Goal: Task Accomplishment & Management: Manage account settings

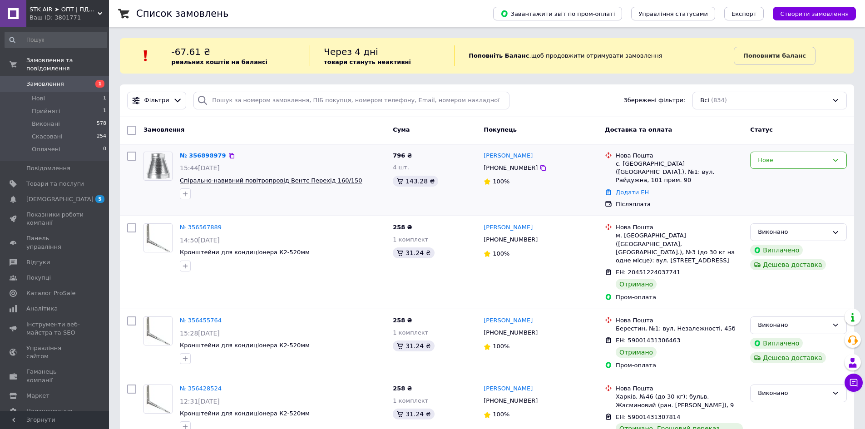
click at [276, 179] on span "Спірально-навивний повітропровід Вентс Перехід 160/150" at bounding box center [271, 180] width 182 height 7
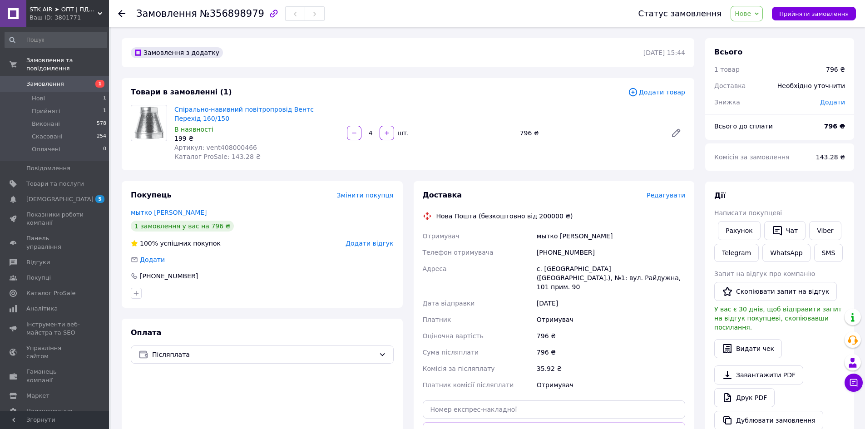
click at [123, 15] on icon at bounding box center [121, 13] width 7 height 7
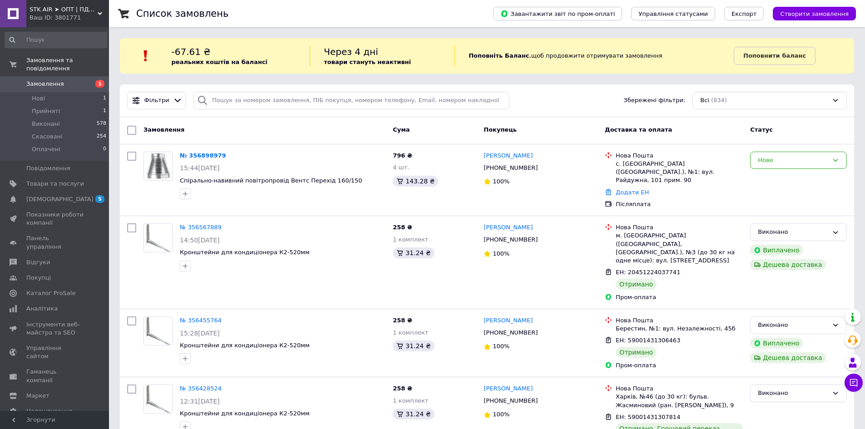
click at [98, 80] on span "1" at bounding box center [99, 84] width 9 height 8
click at [829, 159] on div "Нове" at bounding box center [798, 161] width 97 height 18
click at [786, 179] on li "Прийнято" at bounding box center [798, 179] width 96 height 17
click at [255, 180] on span "Переход оцинкованный Вентс 160/150" at bounding box center [240, 180] width 121 height 7
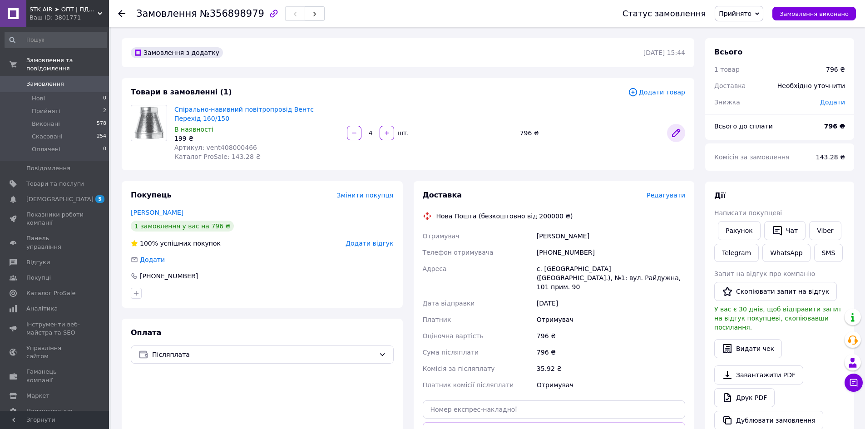
click at [678, 133] on icon at bounding box center [675, 132] width 7 height 7
click at [54, 180] on span "Товари та послуги" at bounding box center [55, 184] width 58 height 8
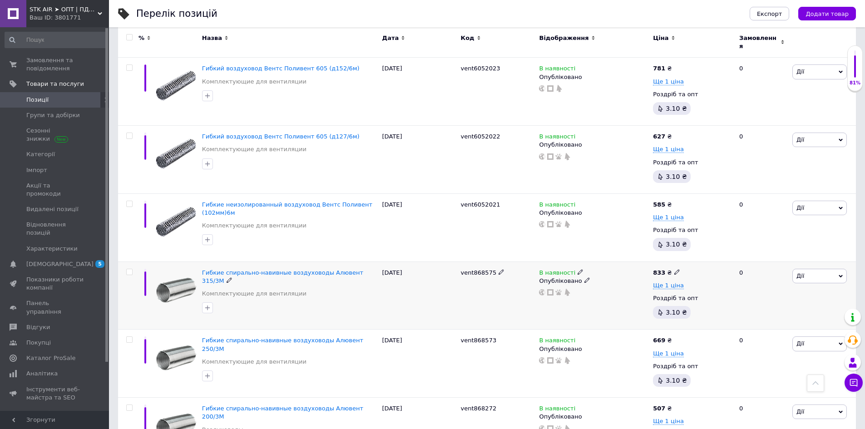
scroll to position [318, 0]
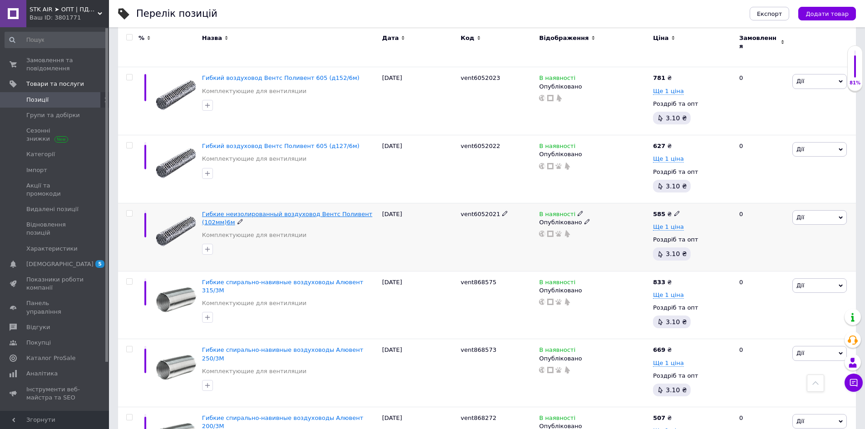
click at [337, 211] on span "Гибкие неизолированный воздуховод Вентс Поливент (102мм)6м" at bounding box center [287, 218] width 170 height 15
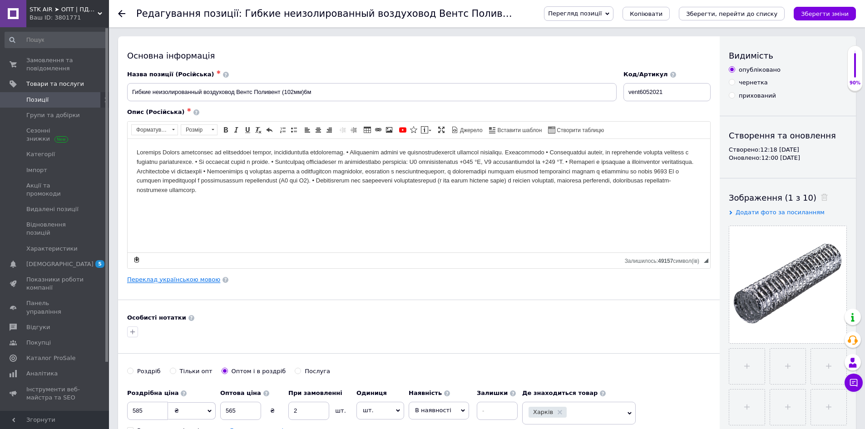
click at [185, 279] on link "Переклад українською мовою" at bounding box center [173, 279] width 93 height 7
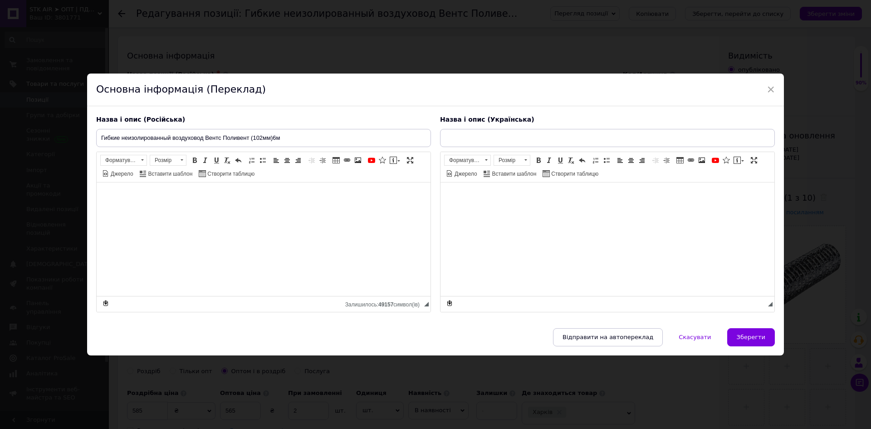
type input "Гнучкі неізольованій повітропровод Вентс Полівент (102мм)6м"
click at [172, 137] on input "Гибкие неизолированный воздуховод Вентс Поливент (102мм)6м" at bounding box center [263, 138] width 335 height 18
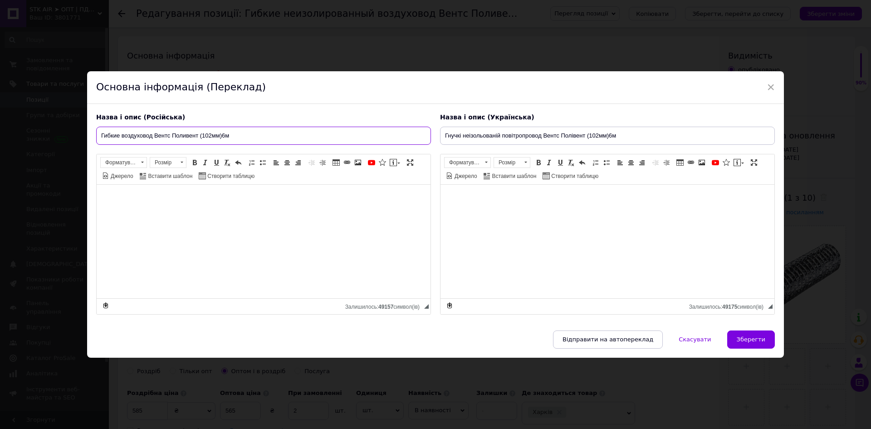
type input "Гибкие воздуховод Вентс Поливент (102мм)6м"
drag, startPoint x: 501, startPoint y: 134, endPoint x: 498, endPoint y: 130, distance: 4.9
click at [501, 133] on input "Гнучкі неізольованій повітропровод Вентс Полівент (102мм)6м" at bounding box center [607, 136] width 335 height 18
click at [547, 134] on input "Гнучкі повітропровод Вентс Полівент (102мм)6м" at bounding box center [607, 136] width 335 height 18
click at [553, 135] on input "Гнучкі повітропровод Вентс Полівент 650 (102мм)6м" at bounding box center [607, 136] width 335 height 18
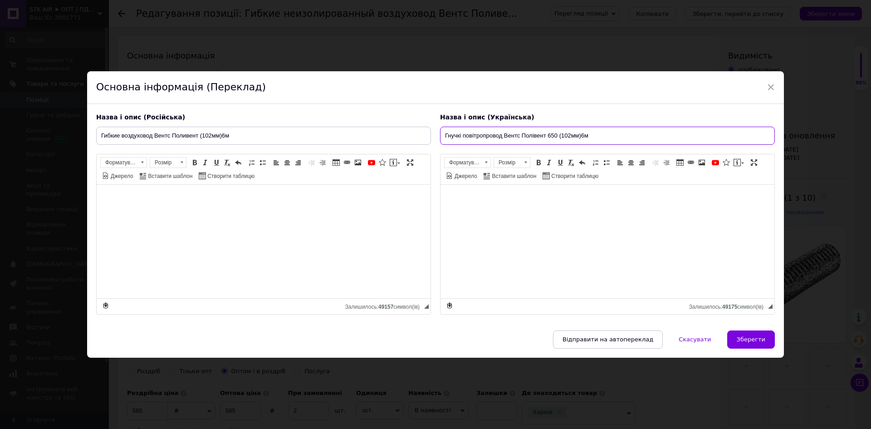
click at [558, 133] on input "Гнучкі повітропровод Вентс Полівент 650 (102мм)6м" at bounding box center [607, 136] width 335 height 18
type input "Гнучкі повітропровод Вентс Полівент 605 (102мм)6м"
click at [198, 135] on input "Гибкие воздуховод Вентс Поливент (102мм)6м" at bounding box center [263, 136] width 335 height 18
click at [197, 135] on input "Гибкие воздуховод Вентс Поливент605 (102мм)6м" at bounding box center [263, 136] width 335 height 18
click at [198, 134] on input "Гибкие воздуховод Вентс Поливент605 (102мм)6м" at bounding box center [263, 136] width 335 height 18
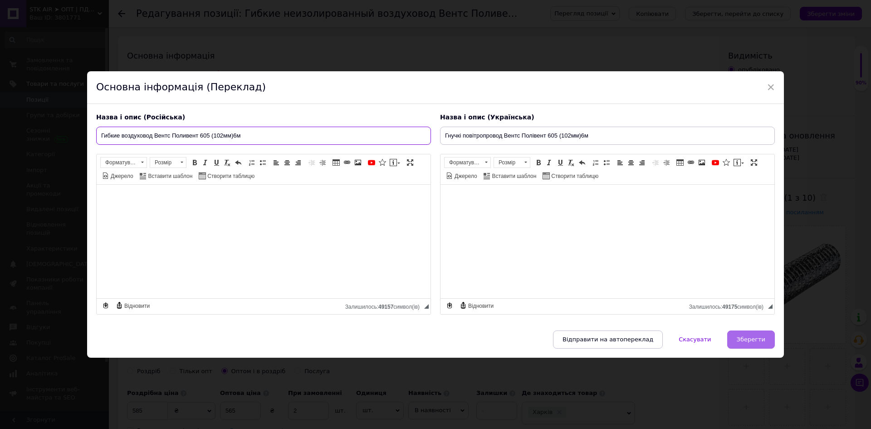
type input "Гибкие воздуховод Вентс Поливент 605 (102мм)6м"
click at [744, 339] on span "Зберегти" at bounding box center [751, 339] width 29 height 7
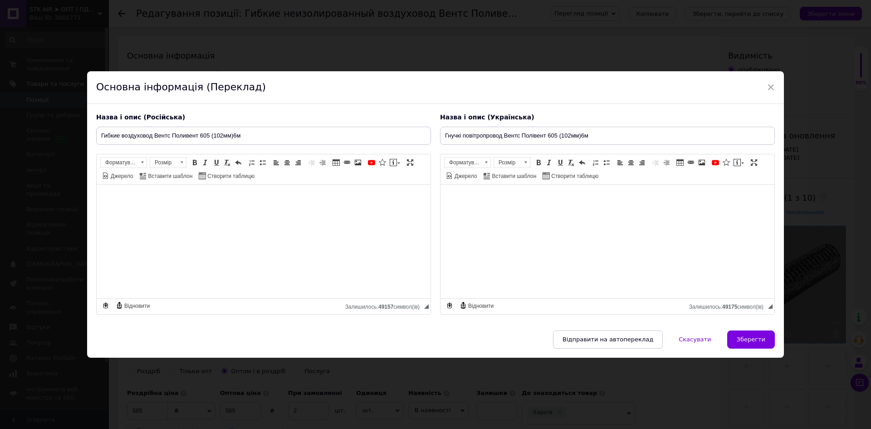
type input "Гибкие воздуховод Вентс Поливент 605 (102мм)6м"
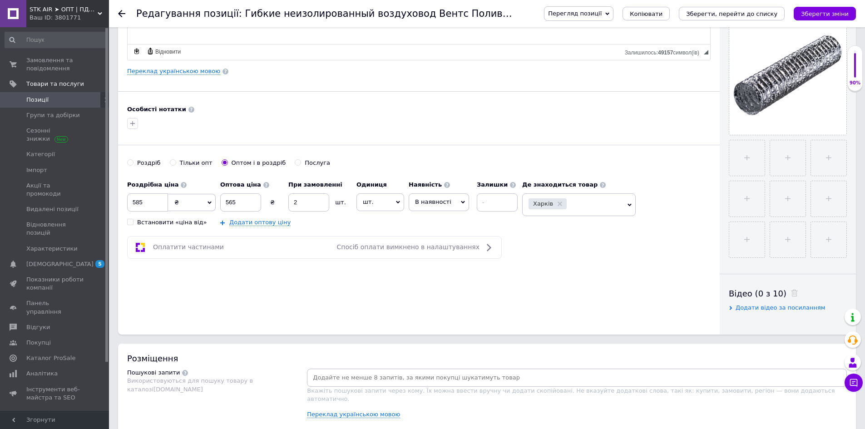
scroll to position [363, 0]
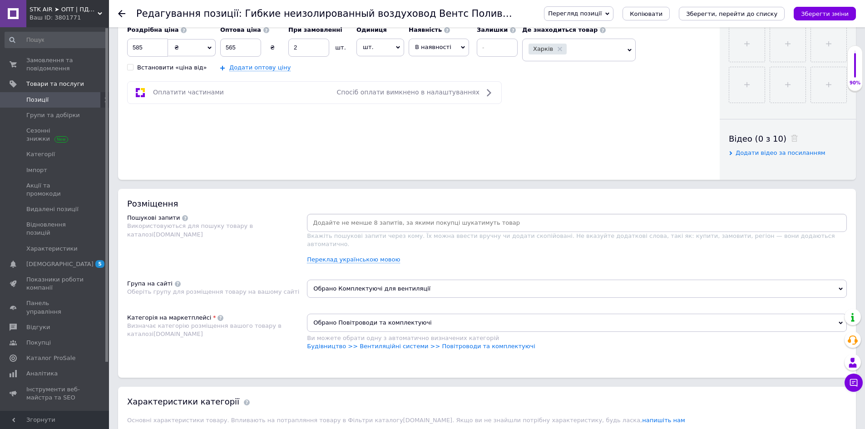
click at [372, 224] on input at bounding box center [577, 223] width 536 height 14
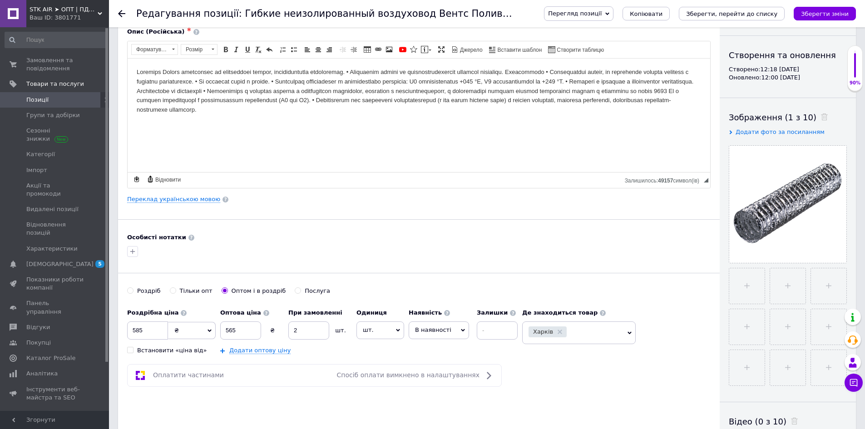
scroll to position [45, 0]
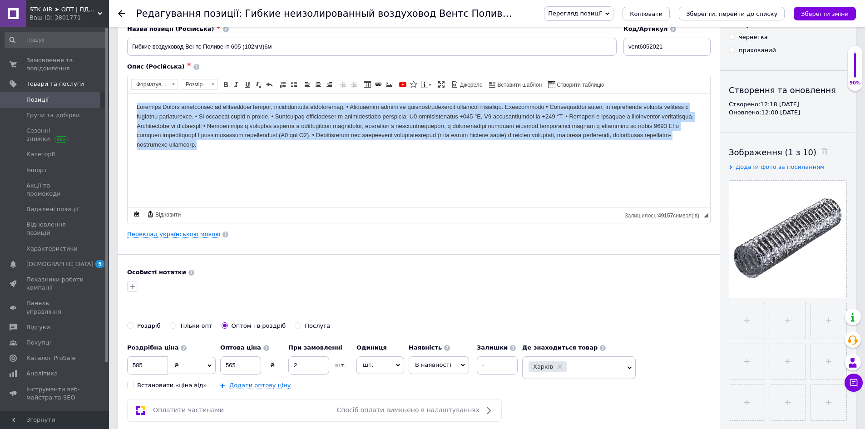
drag, startPoint x: 142, startPoint y: 108, endPoint x: 523, endPoint y: 150, distance: 383.5
click at [523, 150] on html at bounding box center [419, 125] width 582 height 65
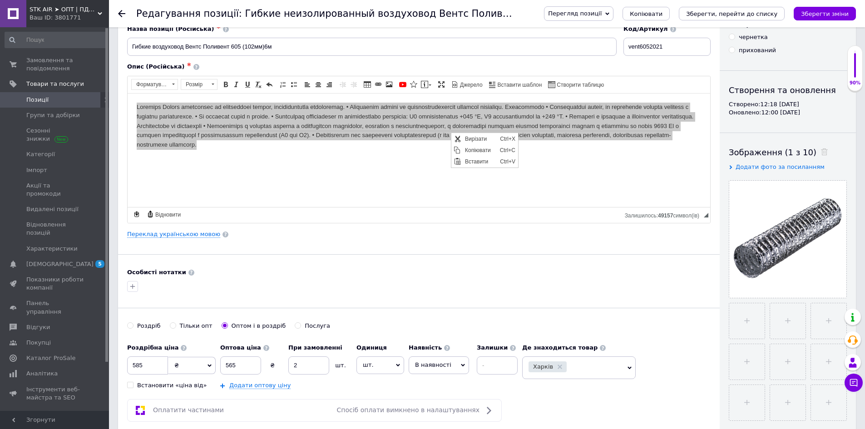
scroll to position [0, 0]
click at [481, 148] on span "Копіювати" at bounding box center [479, 149] width 35 height 11
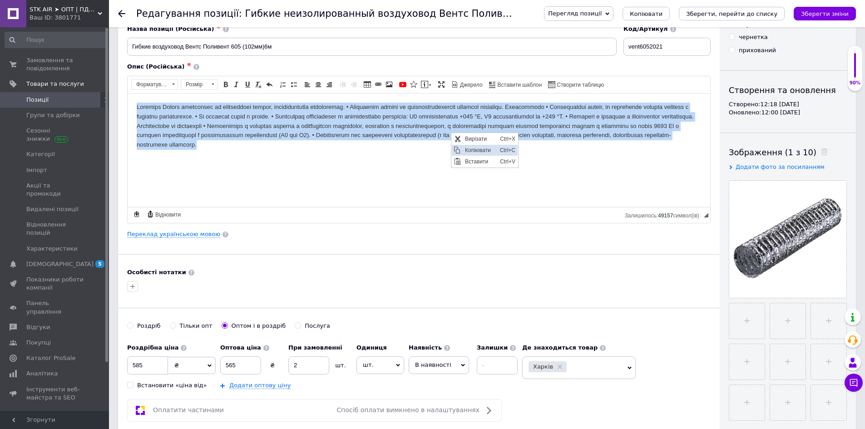
copy body "Loremips Dolors ametconsec ad elitseddoei tempor, incididuntutla etdoloremag. •…"
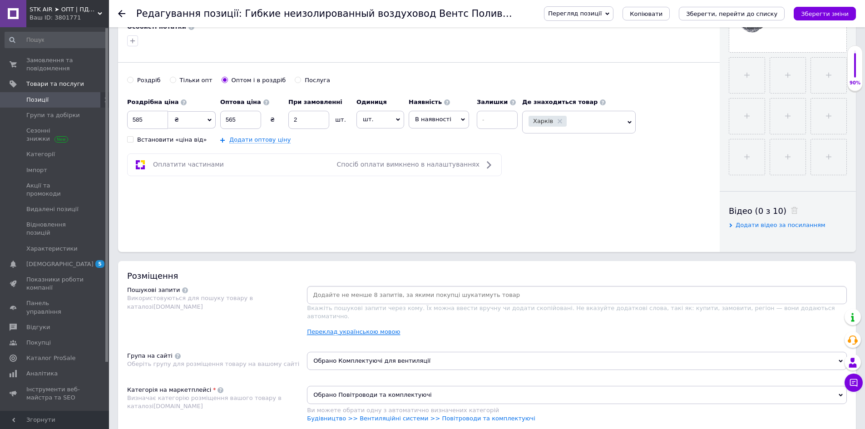
scroll to position [318, 0]
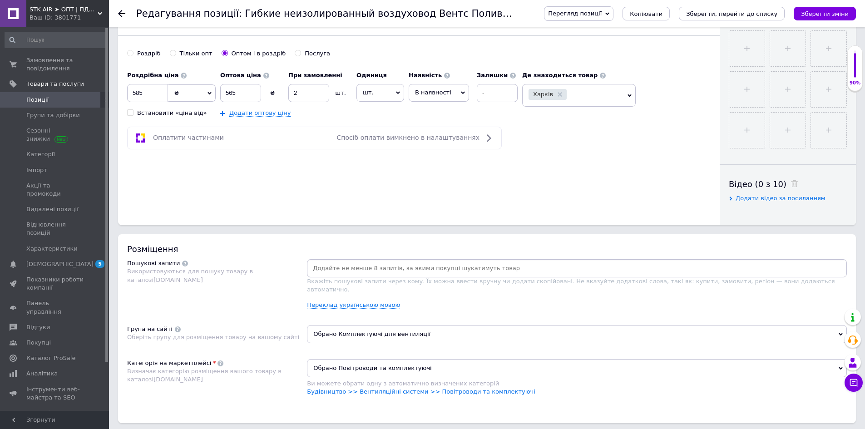
click at [332, 264] on input at bounding box center [577, 268] width 536 height 14
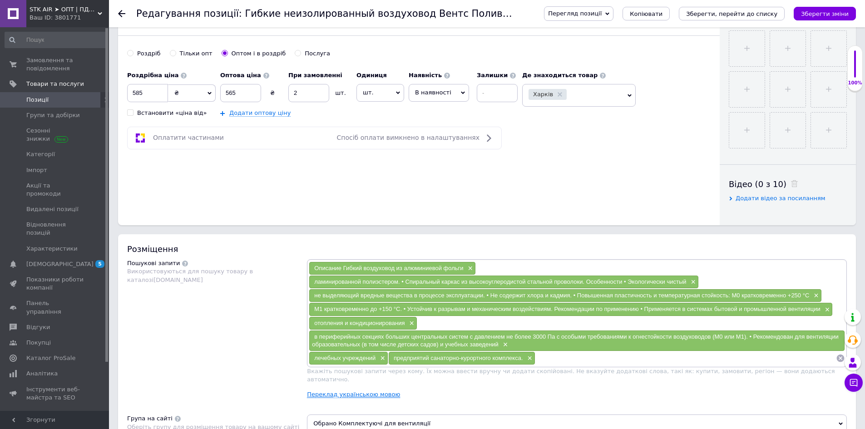
click at [350, 391] on link "Переклад українською мовою" at bounding box center [353, 394] width 93 height 7
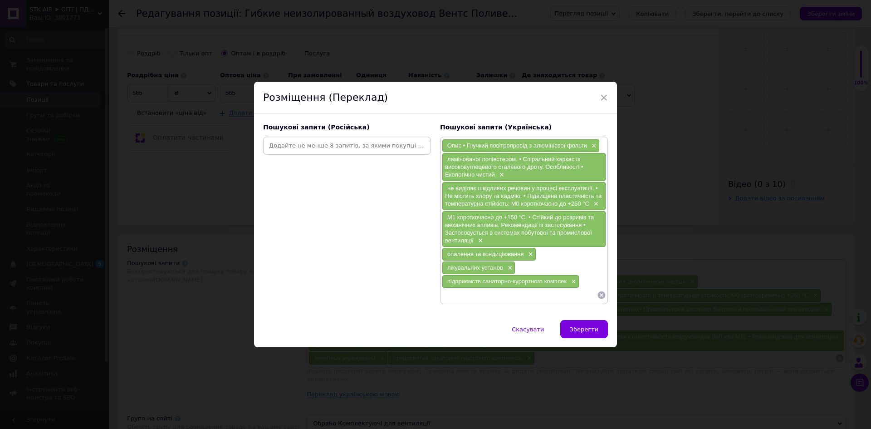
click at [601, 295] on icon at bounding box center [601, 294] width 9 height 9
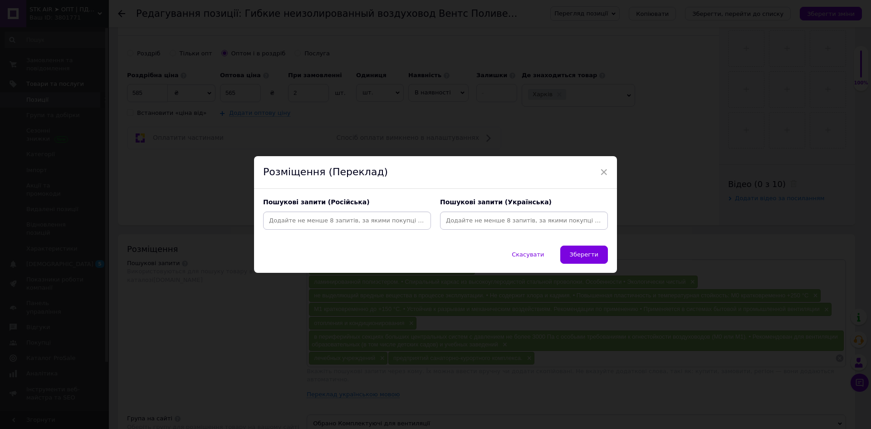
click at [347, 221] on input at bounding box center [347, 221] width 164 height 14
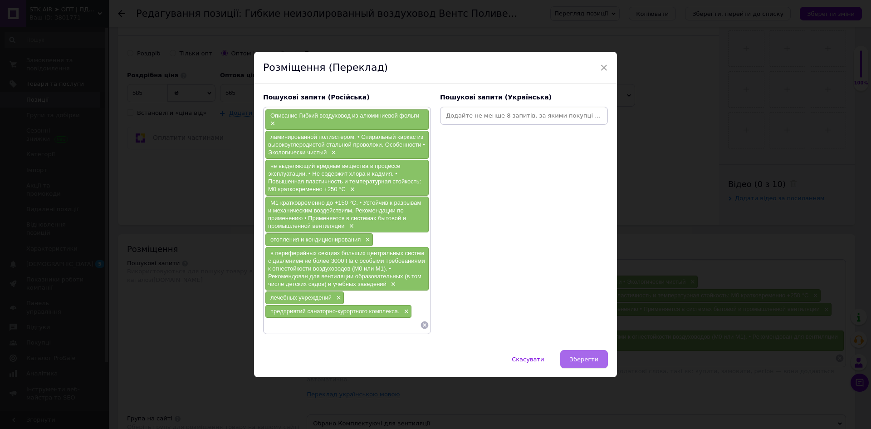
click at [593, 358] on span "Зберегти" at bounding box center [584, 359] width 29 height 7
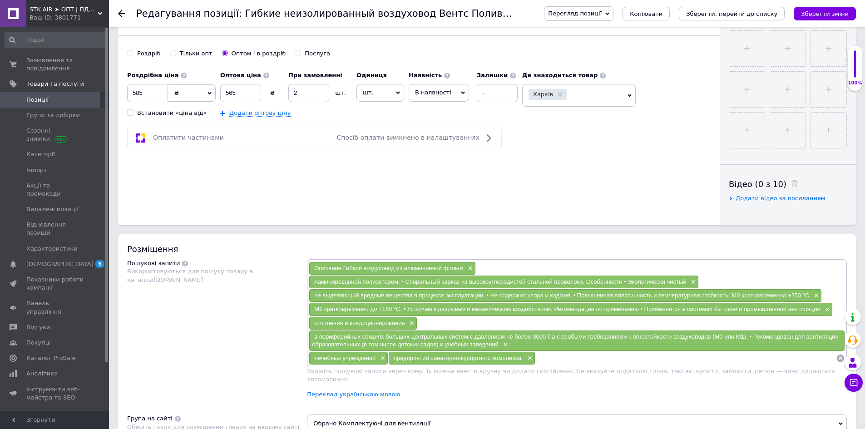
click at [364, 391] on link "Переклад українською мовою" at bounding box center [353, 394] width 93 height 7
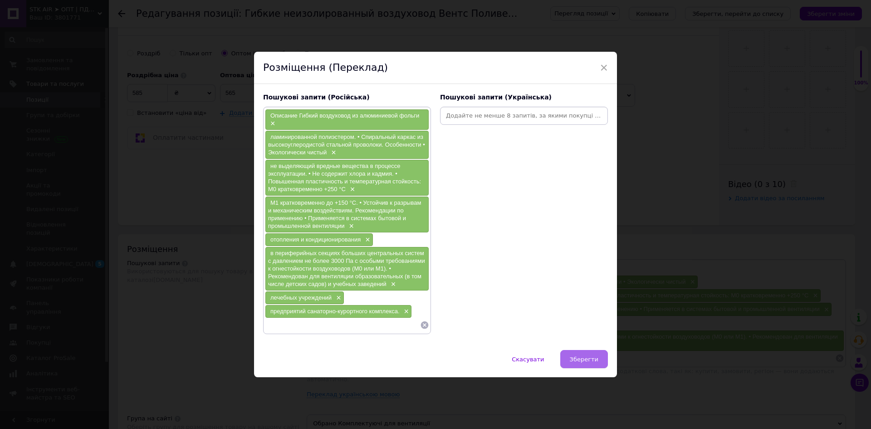
click at [590, 359] on span "Зберегти" at bounding box center [584, 359] width 29 height 7
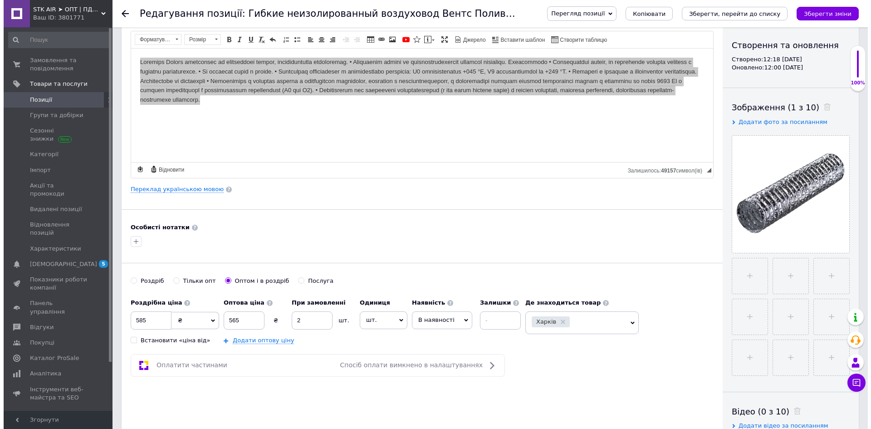
scroll to position [45, 0]
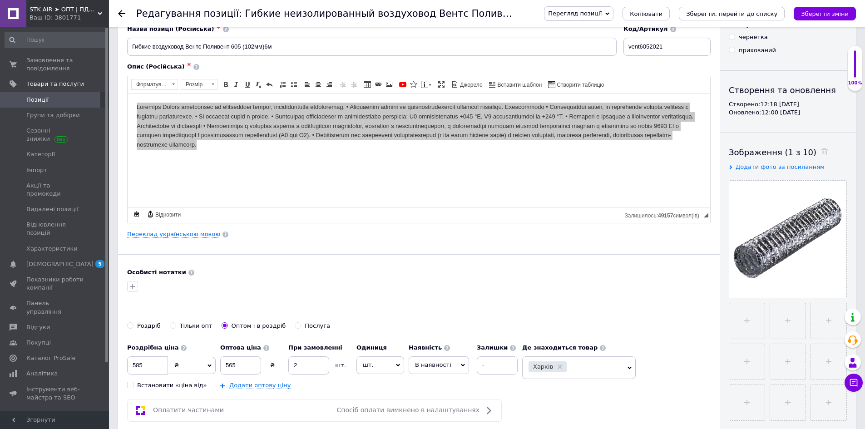
click at [191, 229] on div "Основна інформація Назва позиції (Російська) ✱ Гибкие воздуховод Вентс Поливент…" at bounding box center [418, 244] width 601 height 506
click at [193, 235] on link "Переклад українською мовою" at bounding box center [173, 234] width 93 height 7
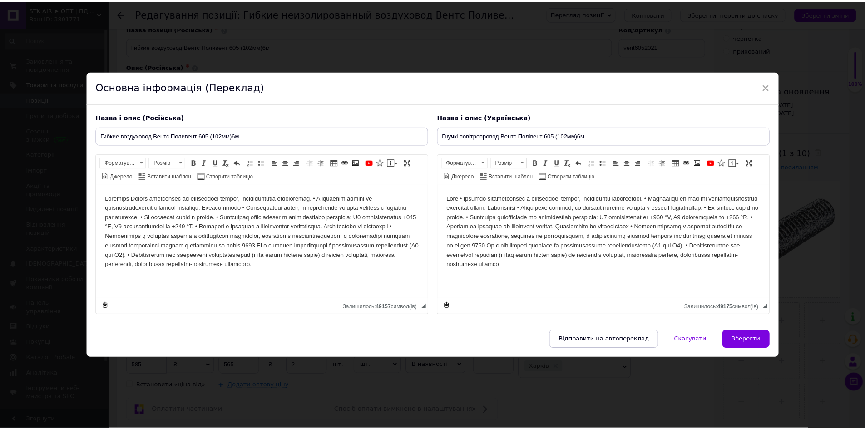
scroll to position [0, 0]
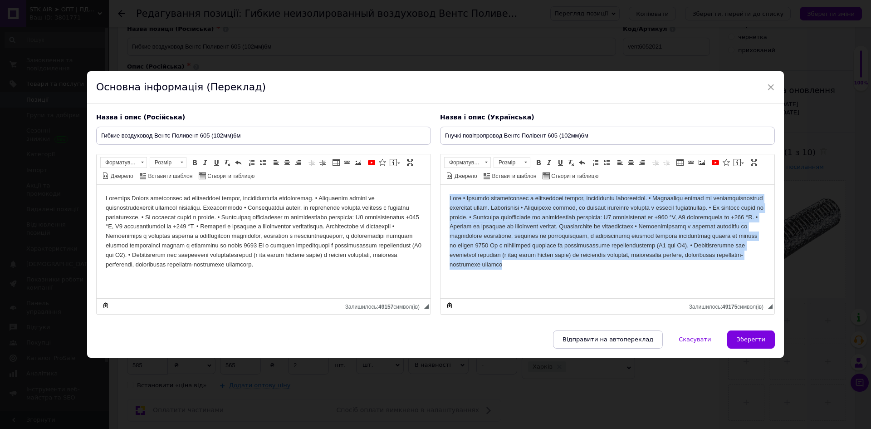
drag, startPoint x: 447, startPoint y: 199, endPoint x: 642, endPoint y: 251, distance: 201.7
click at [688, 262] on html at bounding box center [608, 230] width 334 height 93
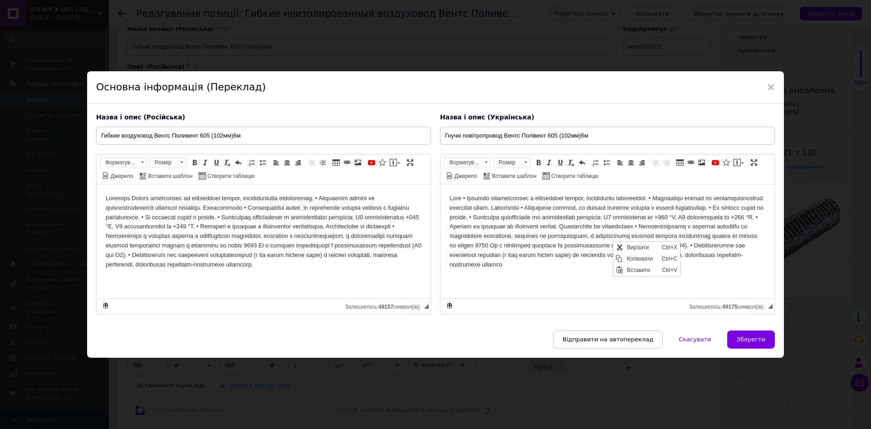
drag, startPoint x: 726, startPoint y: 279, endPoint x: 718, endPoint y: 280, distance: 7.8
click at [726, 278] on html at bounding box center [608, 230] width 334 height 93
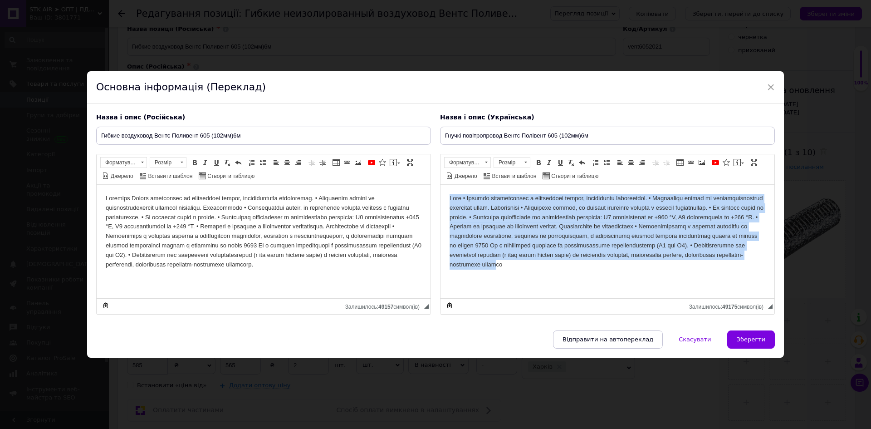
drag, startPoint x: 653, startPoint y: 265, endPoint x: 452, endPoint y: 196, distance: 212.8
click at [451, 195] on body "Редактор, 94AA807E-FD13-4979-82C8-A0080E220F28" at bounding box center [608, 230] width 316 height 75
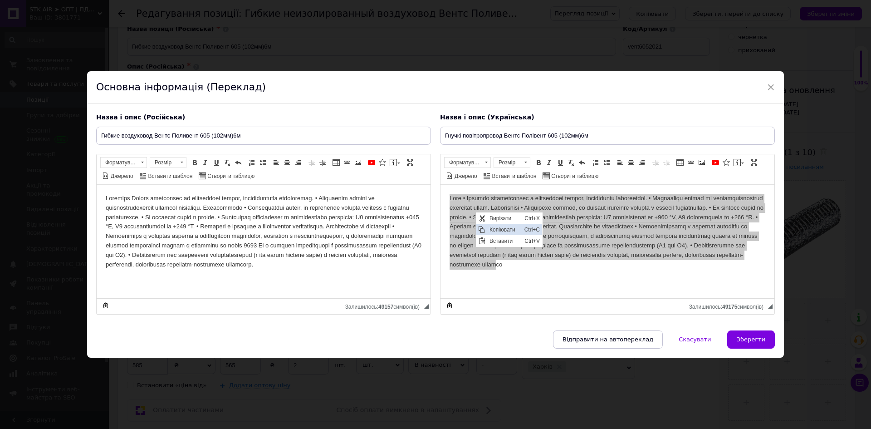
click at [500, 227] on span "Копіювати" at bounding box center [504, 229] width 35 height 11
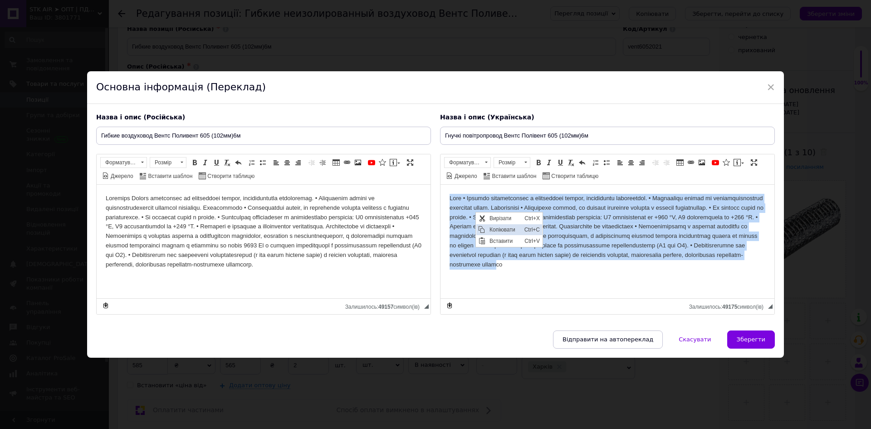
copy body "Lore • Ipsumdo sitametconsec a elitseddoei tempor, incididuntu laboreetdol. • M…"
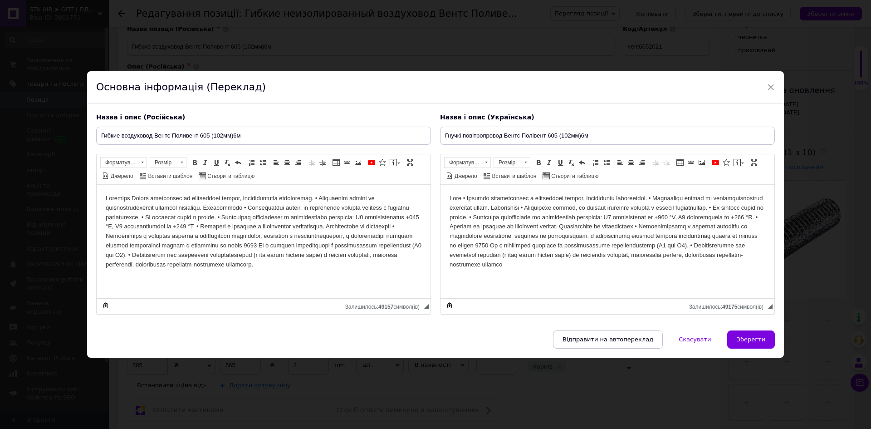
click at [720, 275] on html at bounding box center [608, 230] width 334 height 93
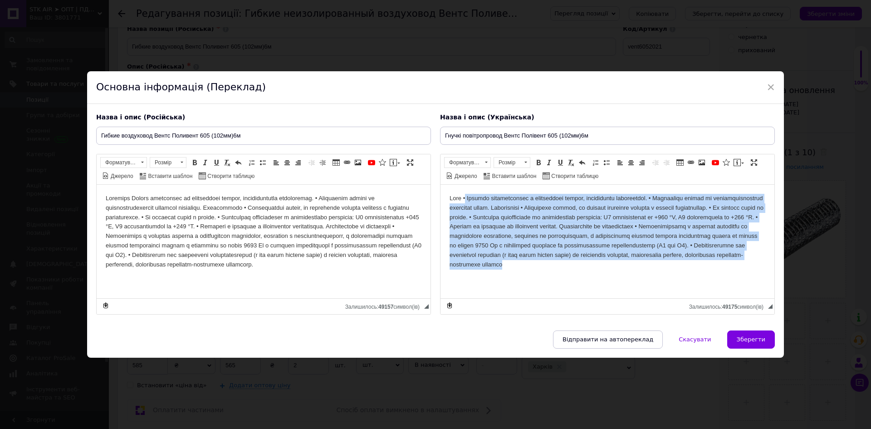
drag, startPoint x: 691, startPoint y: 265, endPoint x: 468, endPoint y: 192, distance: 234.4
click at [468, 192] on html at bounding box center [608, 230] width 334 height 93
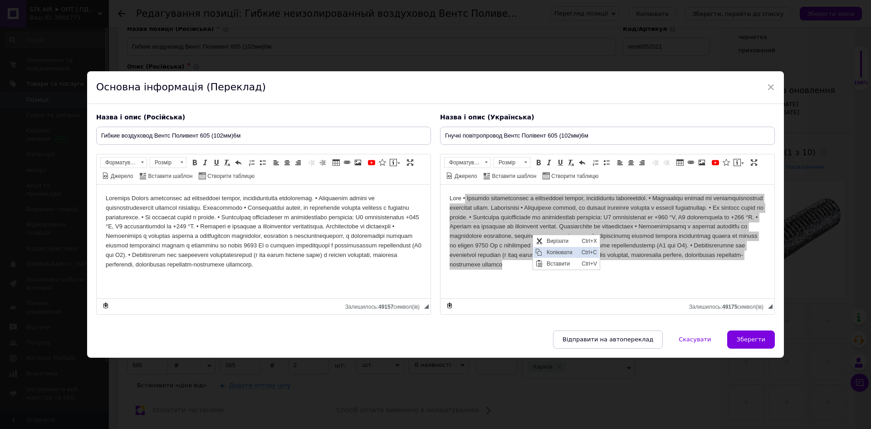
click at [569, 252] on span "Копіювати" at bounding box center [562, 251] width 35 height 11
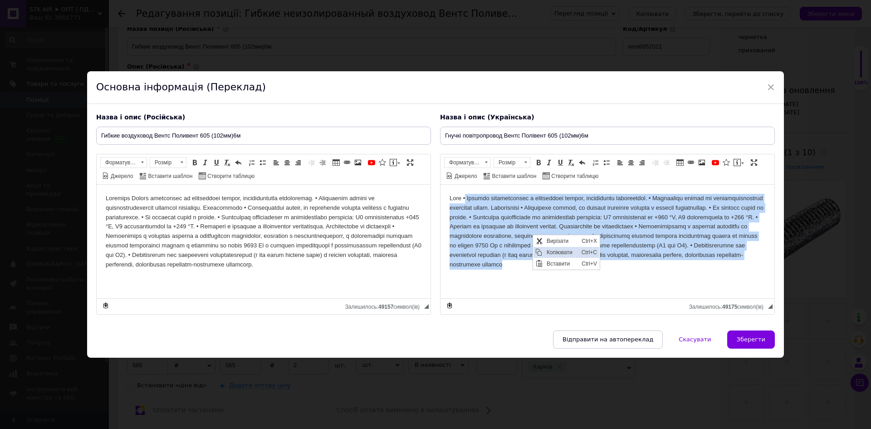
copy body "Loremip dolorsitametc a elitseddoei tempor, incididuntu laboreetdol. • Magnaali…"
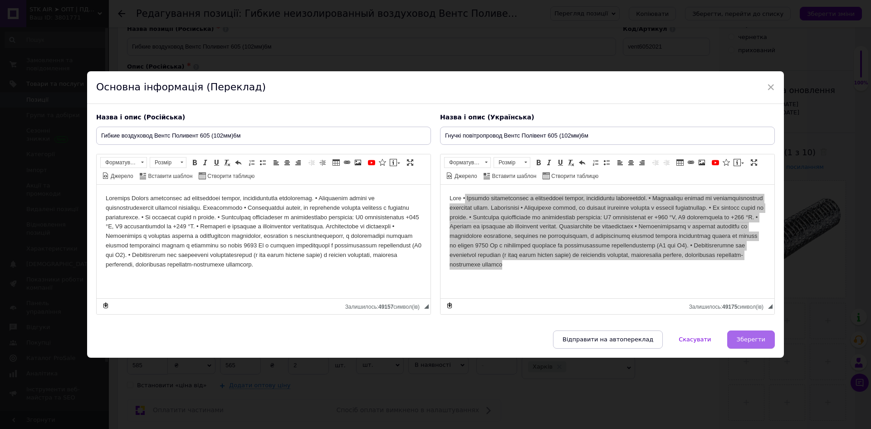
click at [757, 341] on span "Зберегти" at bounding box center [751, 339] width 29 height 7
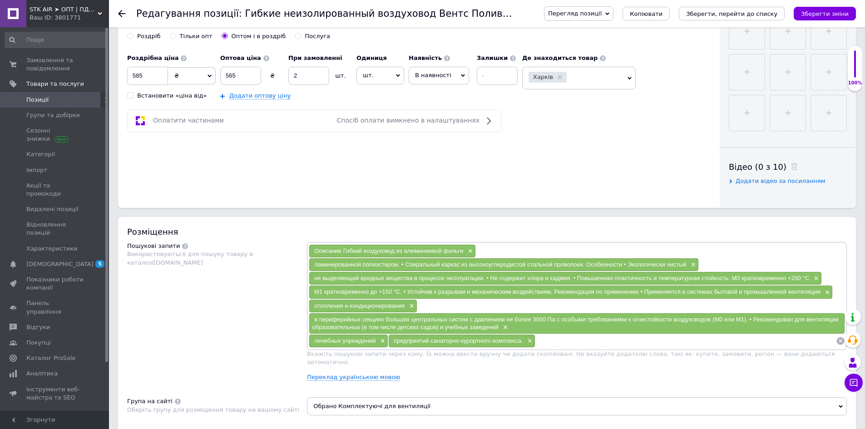
scroll to position [363, 0]
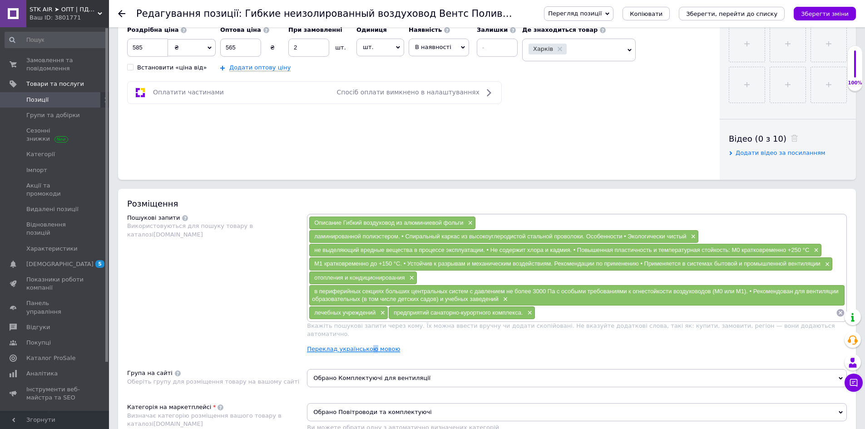
click at [367, 345] on link "Переклад українською мовою" at bounding box center [353, 348] width 93 height 7
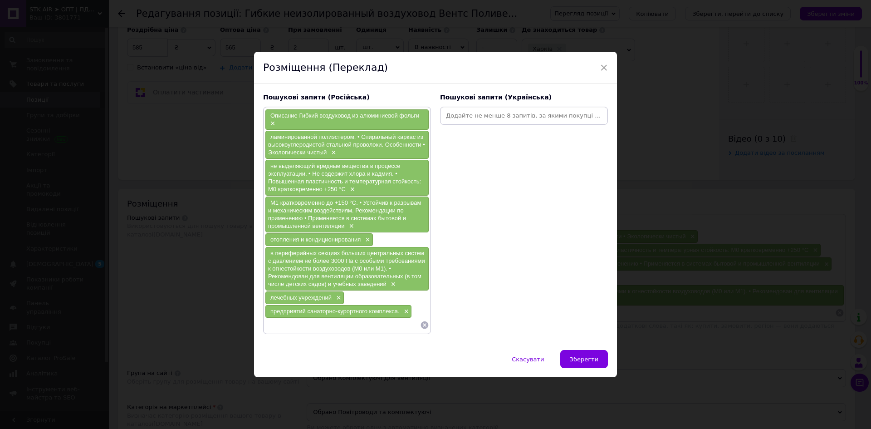
click at [465, 117] on input at bounding box center [524, 116] width 164 height 14
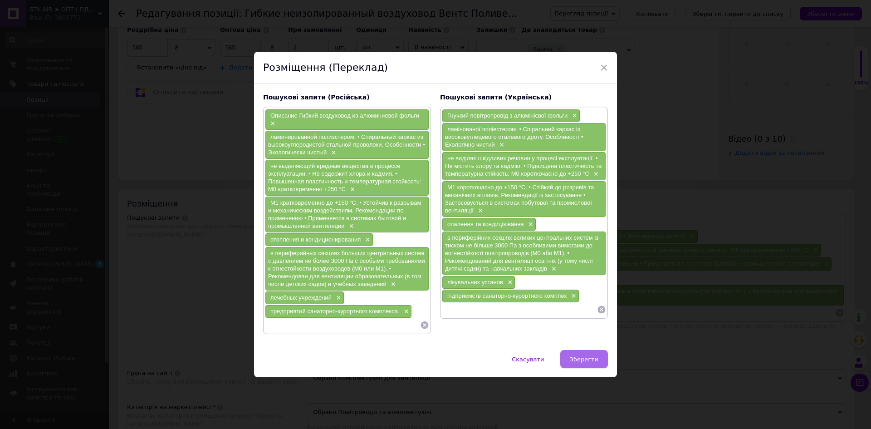
click at [580, 362] on span "Зберегти" at bounding box center [584, 359] width 29 height 7
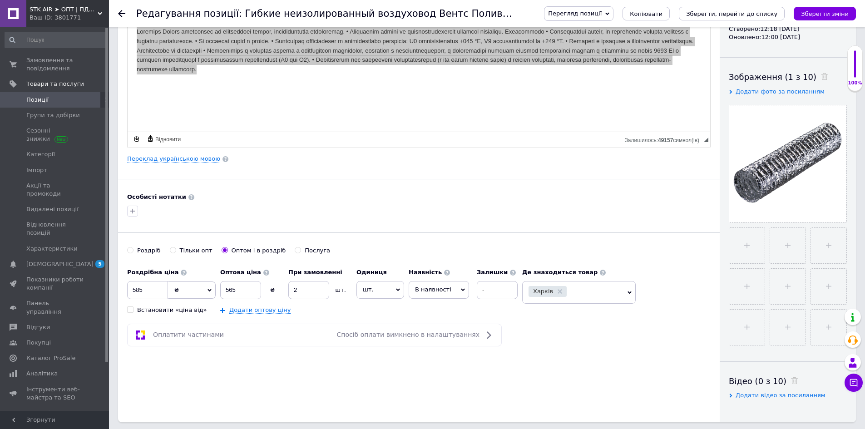
scroll to position [91, 0]
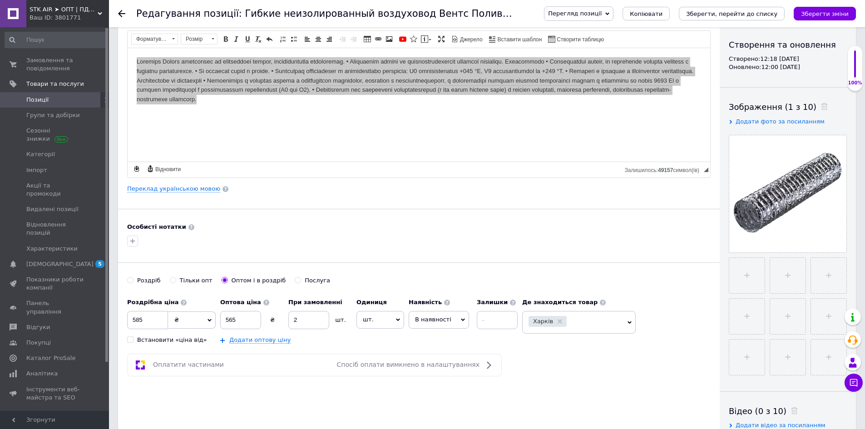
click at [601, 10] on span "Перегляд позиції" at bounding box center [575, 13] width 54 height 7
click at [601, 29] on li "Зберегти та переглянути на сайті" at bounding box center [615, 31] width 142 height 13
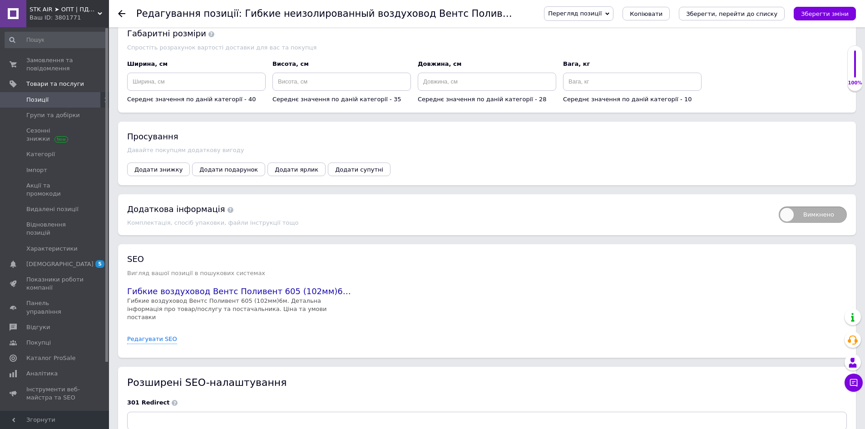
scroll to position [987, 0]
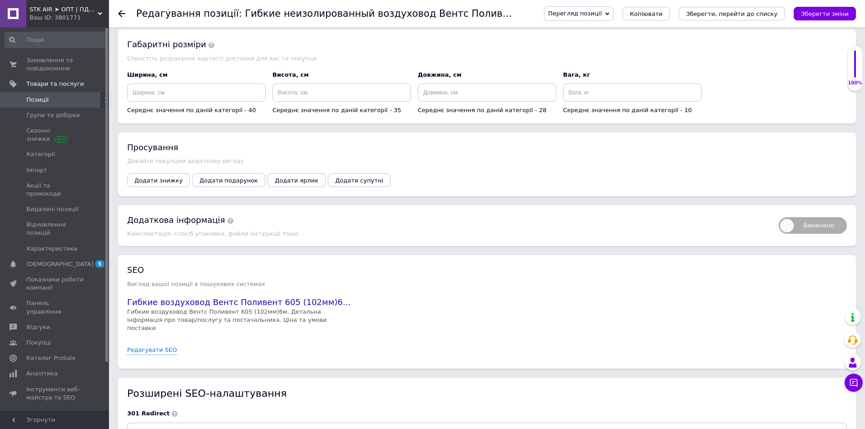
click at [123, 14] on use at bounding box center [121, 13] width 7 height 7
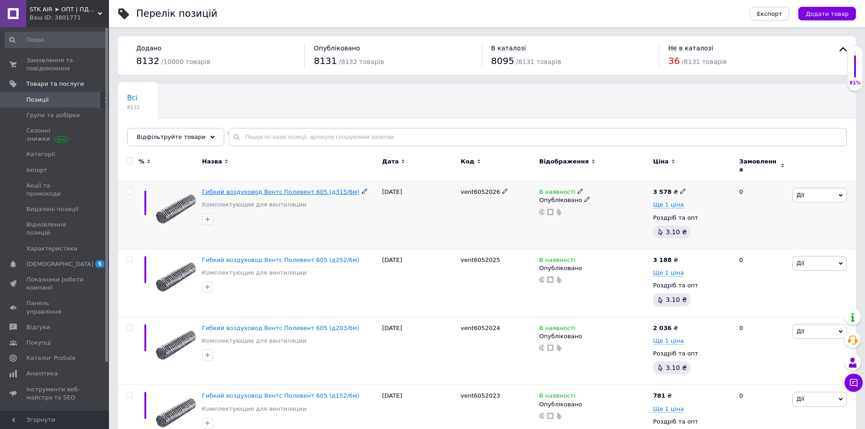
click at [294, 188] on span "Гибкий воздуховод Вентс Поливент 605 (д315/6м)" at bounding box center [280, 191] width 157 height 7
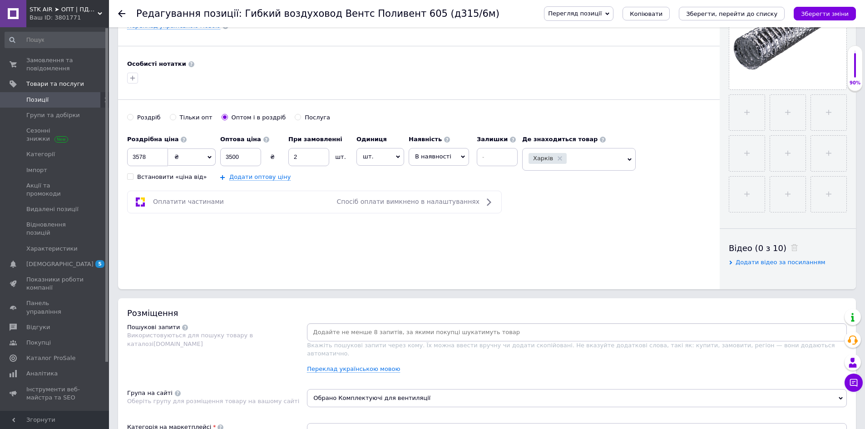
scroll to position [363, 0]
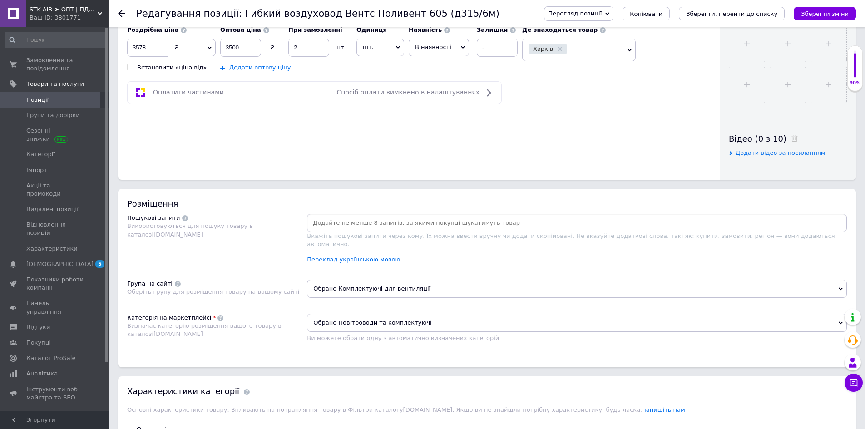
click at [334, 224] on input at bounding box center [577, 223] width 536 height 14
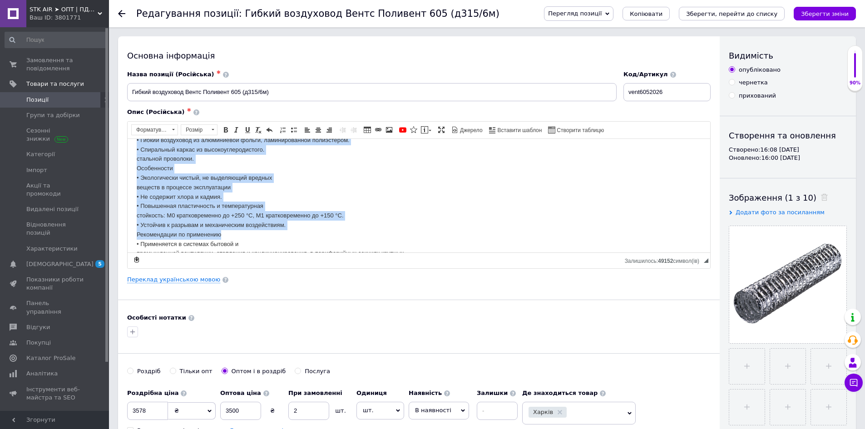
scroll to position [84, 0]
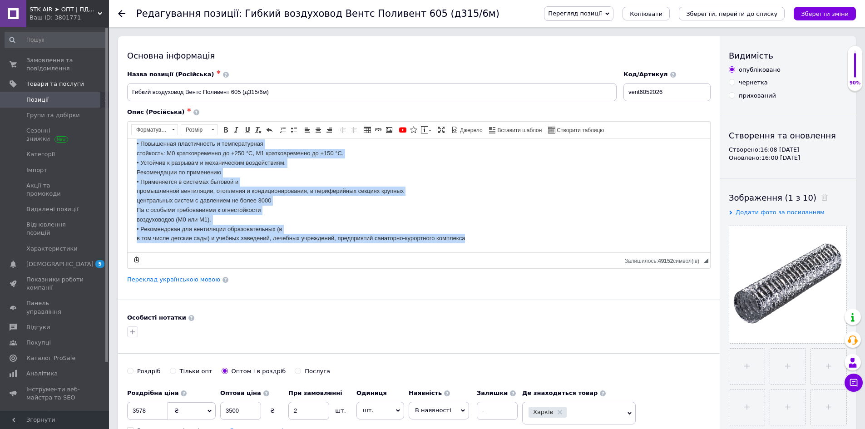
drag, startPoint x: 147, startPoint y: 162, endPoint x: 564, endPoint y: 391, distance: 475.9
click at [467, 252] on html "Описание • Гибкий воздуховод из алюминиевой фольги, ламинированной полиэстером.…" at bounding box center [419, 152] width 582 height 197
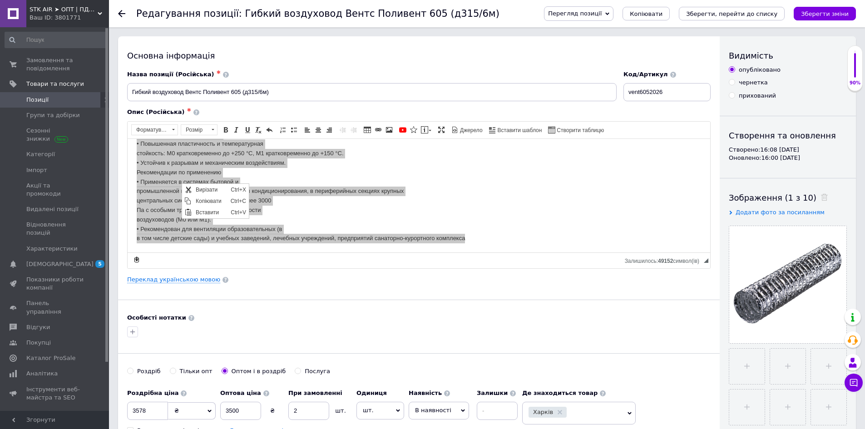
scroll to position [0, 0]
drag, startPoint x: 213, startPoint y: 201, endPoint x: 268, endPoint y: 247, distance: 72.1
click at [213, 200] on span "Копіювати" at bounding box center [210, 200] width 35 height 11
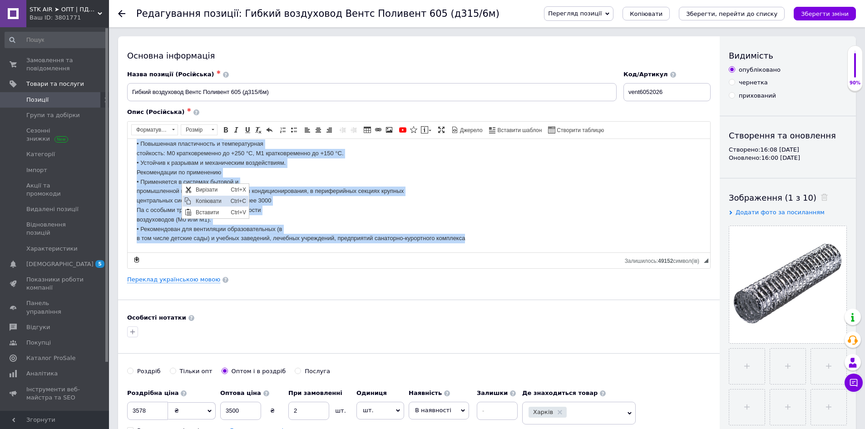
copy body "• Loremi dolorsitam co adipiscinge seddoe, temporincididu utlaboreetd. • Magnaa…"
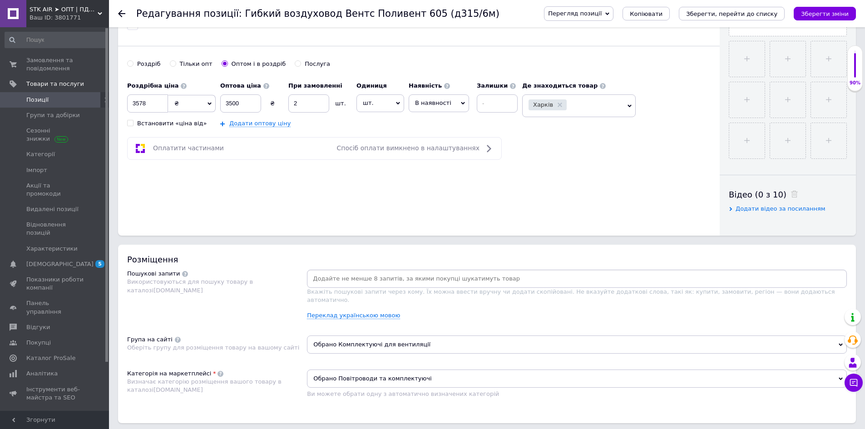
scroll to position [318, 0]
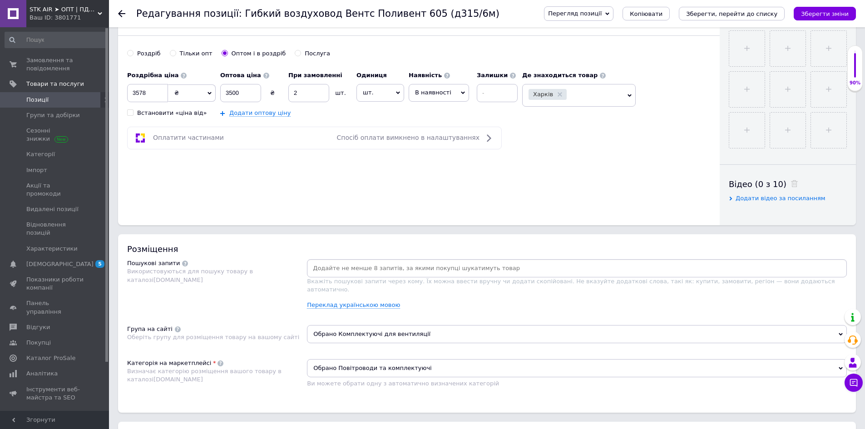
click at [336, 270] on input at bounding box center [577, 268] width 536 height 14
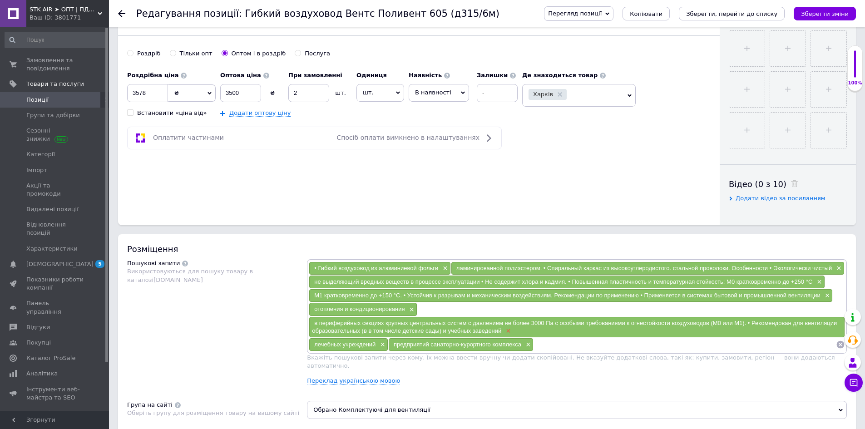
click at [508, 327] on span "×" at bounding box center [506, 331] width 7 height 8
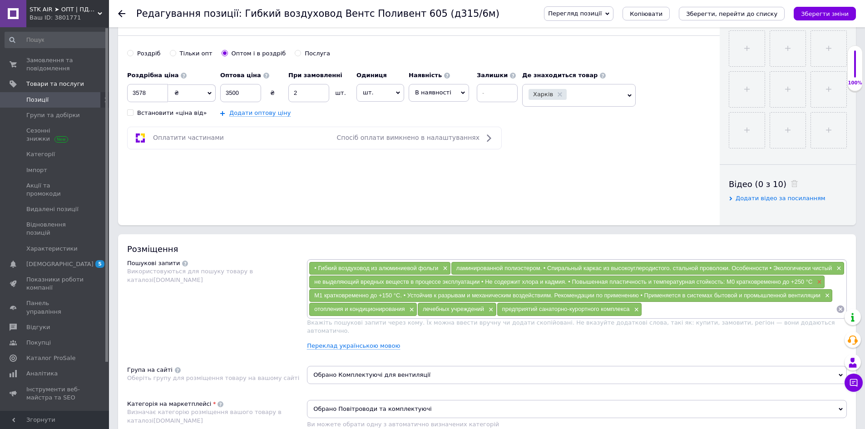
click at [819, 282] on span "×" at bounding box center [817, 282] width 7 height 8
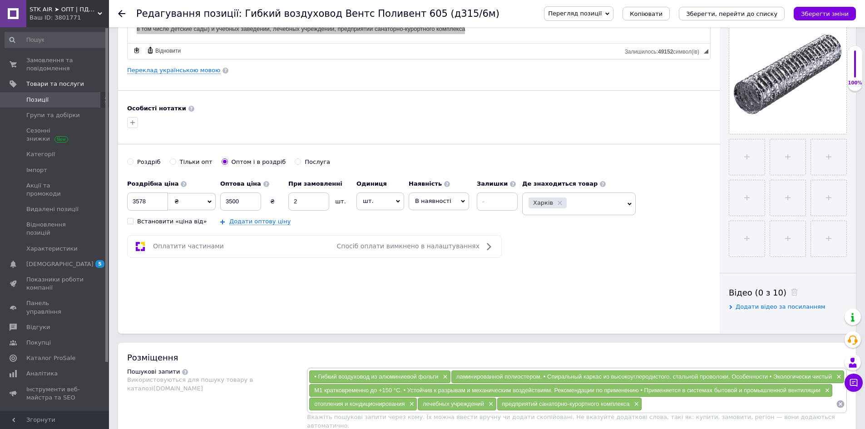
scroll to position [363, 0]
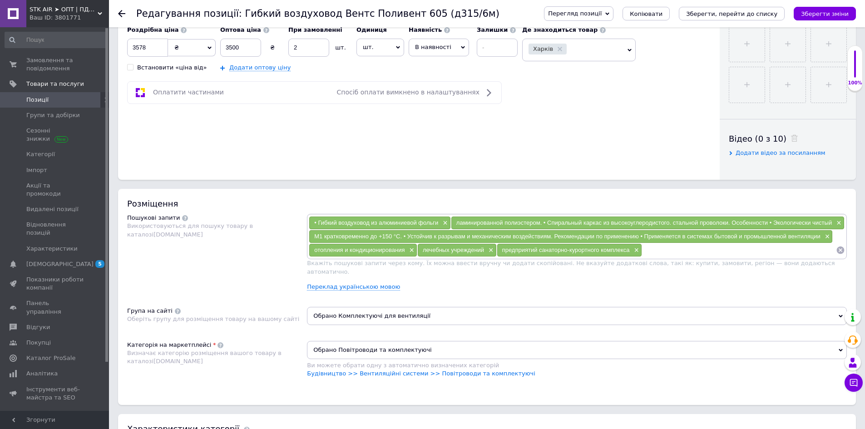
click at [368, 283] on div "Переклад українською мовою" at bounding box center [577, 287] width 540 height 8
click at [368, 283] on link "Переклад українською мовою" at bounding box center [353, 286] width 93 height 7
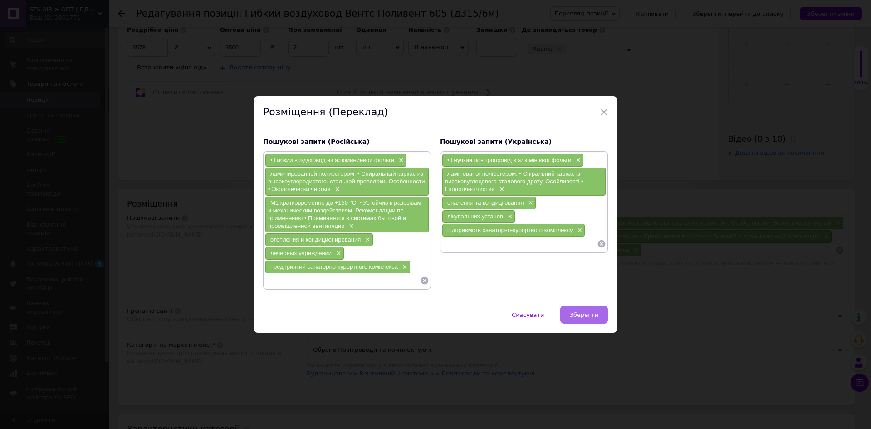
click at [593, 314] on span "Зберегти" at bounding box center [584, 314] width 29 height 7
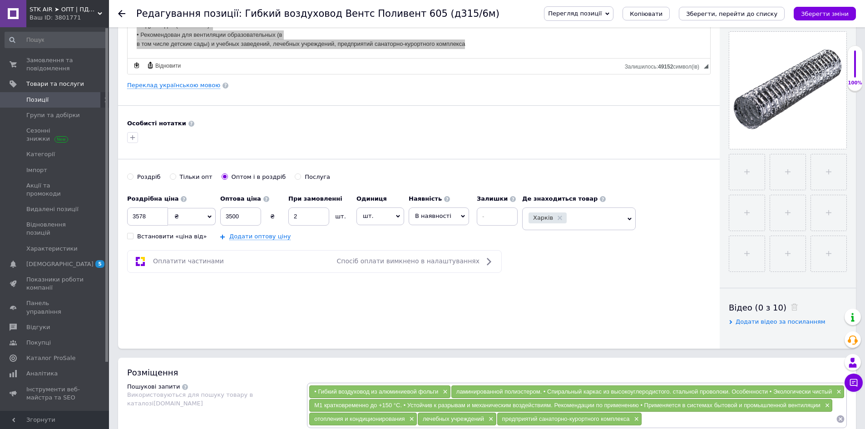
scroll to position [182, 0]
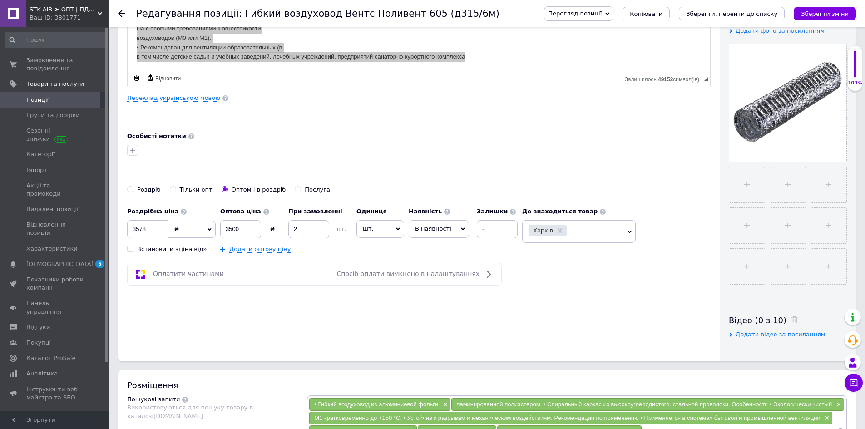
click at [601, 11] on span "Перегляд позиції" at bounding box center [575, 13] width 54 height 7
click at [616, 29] on li "Зберегти та переглянути на сайті" at bounding box center [615, 31] width 142 height 13
click at [122, 12] on icon at bounding box center [121, 13] width 7 height 7
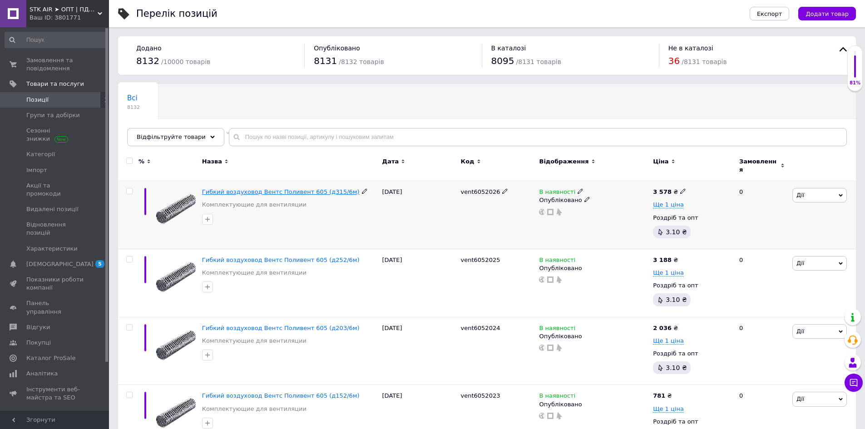
click at [319, 188] on span "Гибкий воздуховод Вентс Поливент 605 (д315/6м)" at bounding box center [280, 191] width 157 height 7
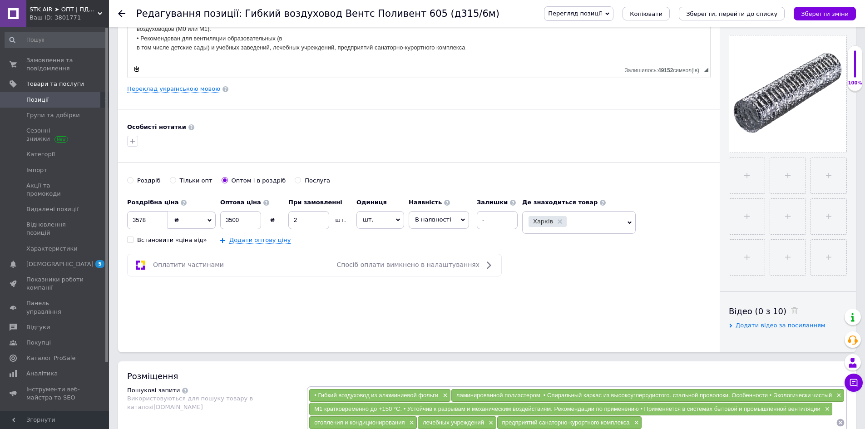
scroll to position [182, 0]
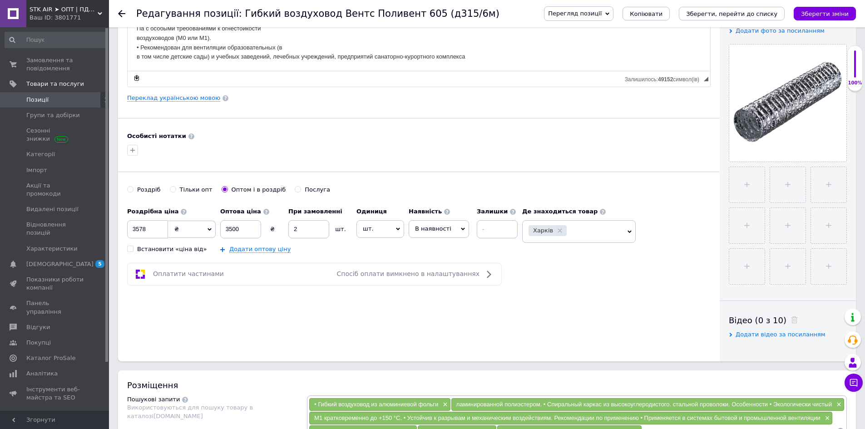
click at [119, 12] on use at bounding box center [121, 13] width 7 height 7
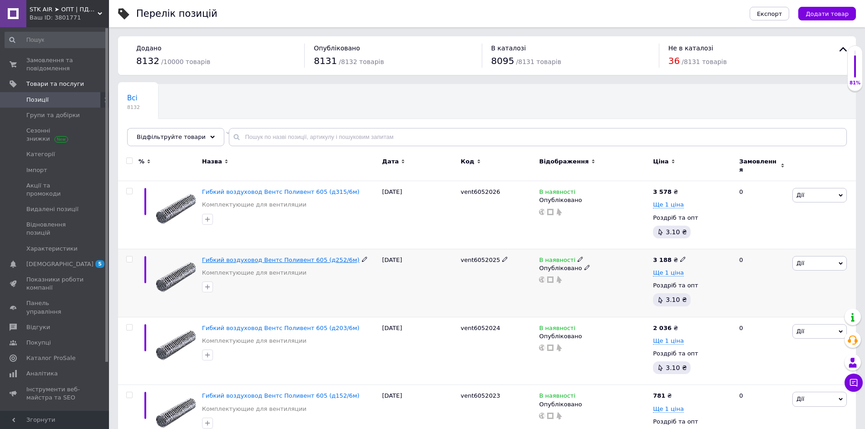
click at [275, 256] on span "Гибкий воздуховод Вентс Поливент 605 (д252/6м)" at bounding box center [280, 259] width 157 height 7
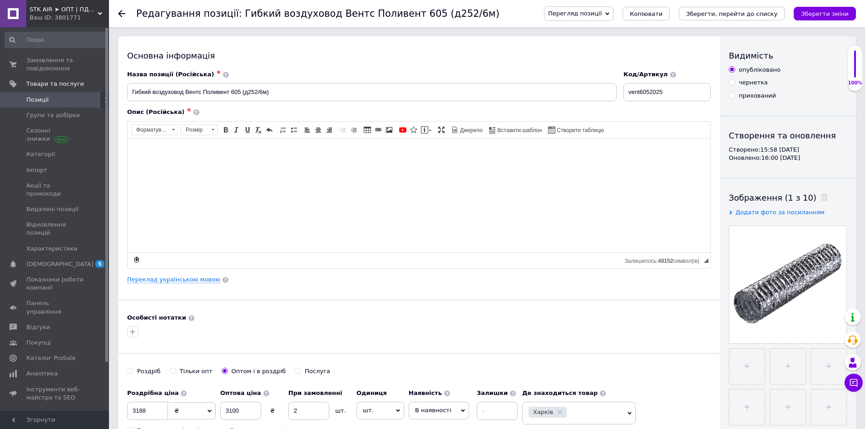
click at [119, 13] on use at bounding box center [121, 13] width 7 height 7
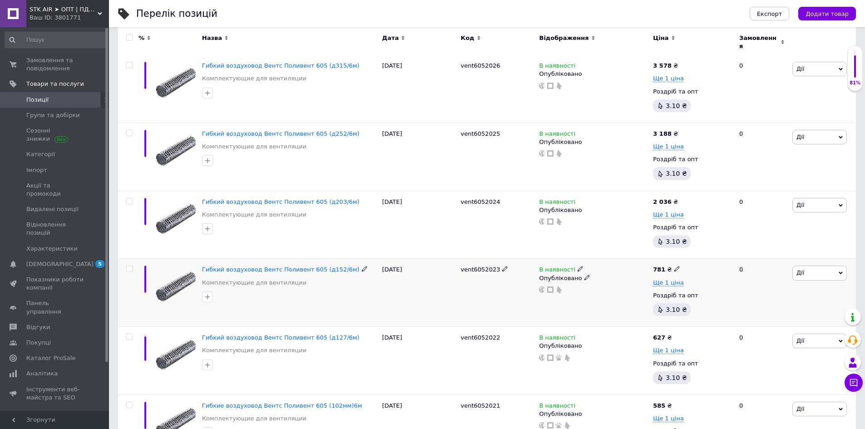
scroll to position [136, 0]
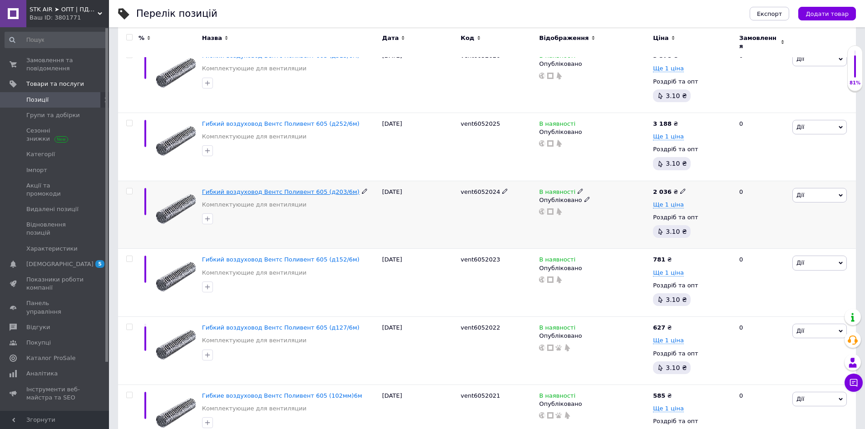
click at [288, 188] on span "Гибкий воздуховод Вентс Поливент 605 (д203/6м)" at bounding box center [280, 191] width 157 height 7
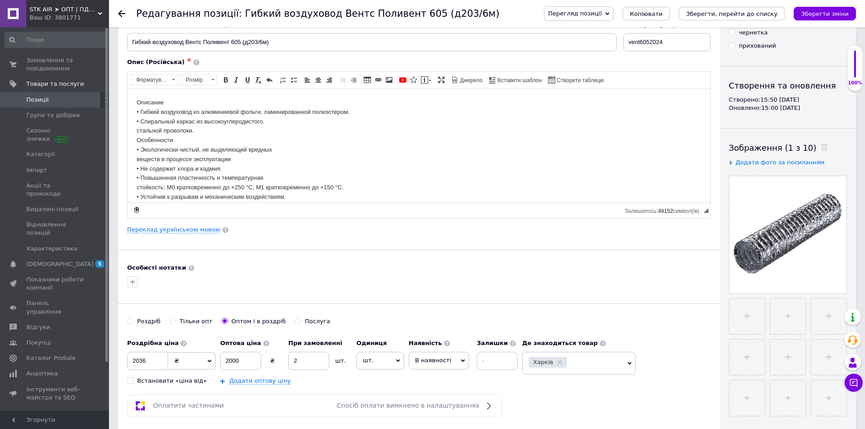
scroll to position [227, 0]
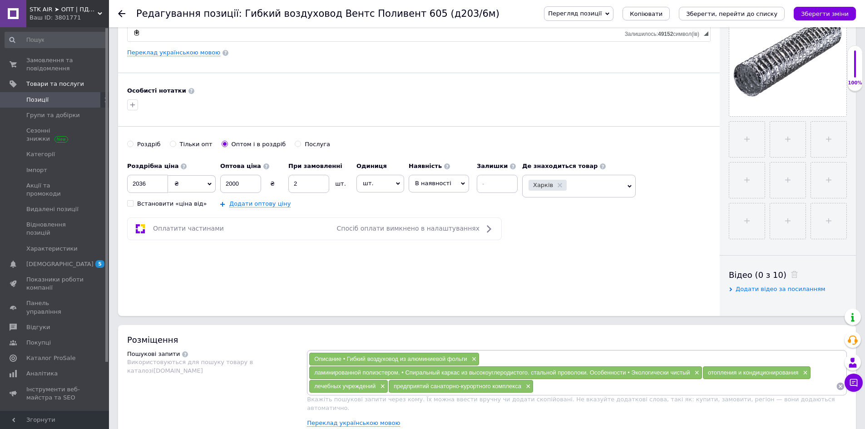
click at [124, 14] on use at bounding box center [121, 13] width 7 height 7
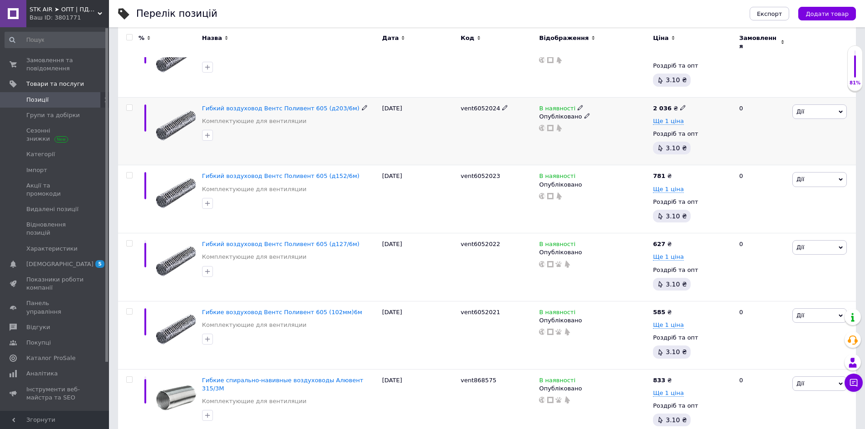
scroll to position [227, 0]
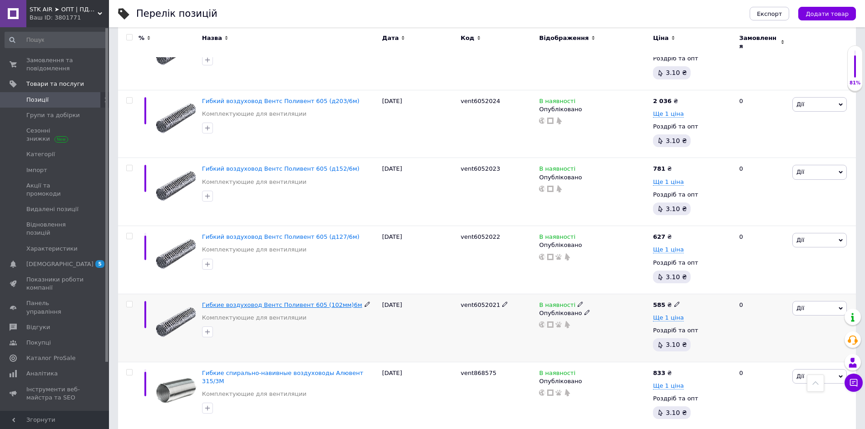
click at [259, 301] on span "Гибкие воздуховод Вентс Поливент 605 (102мм)6м" at bounding box center [282, 304] width 160 height 7
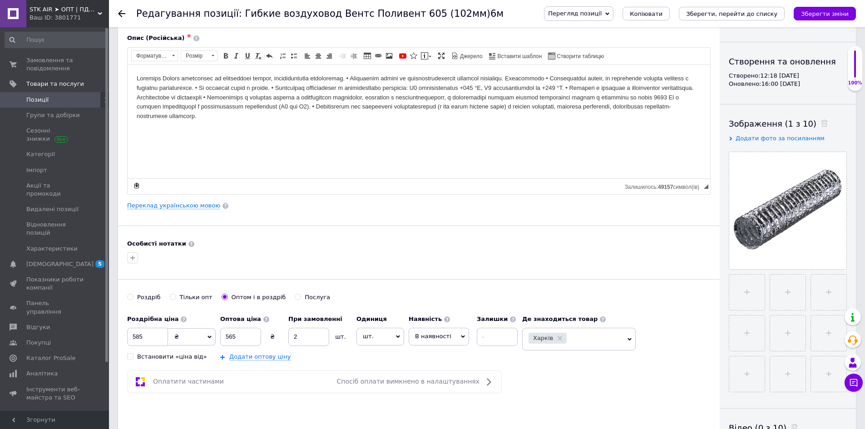
scroll to position [272, 0]
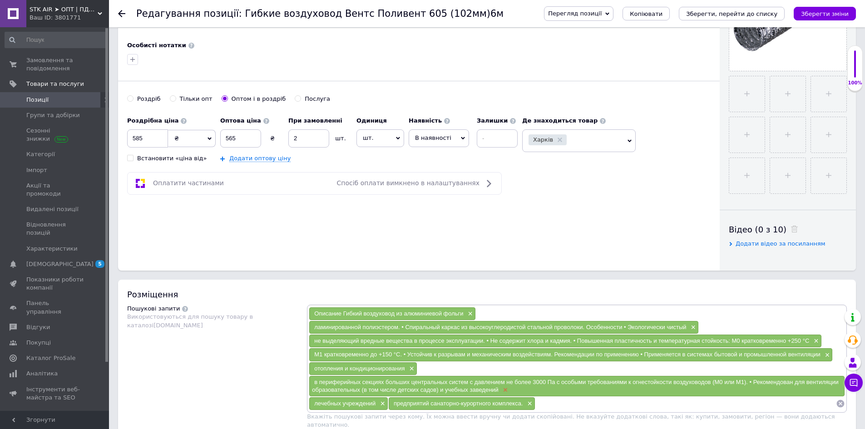
click at [506, 390] on span "×" at bounding box center [504, 390] width 7 height 8
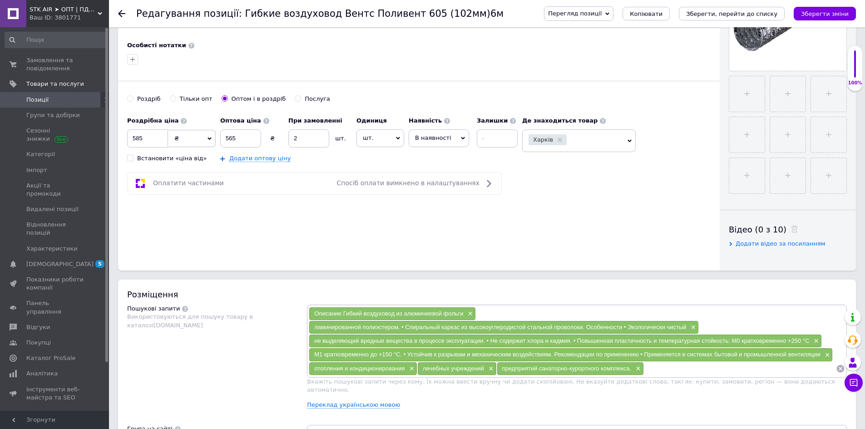
click at [124, 12] on icon at bounding box center [121, 13] width 7 height 7
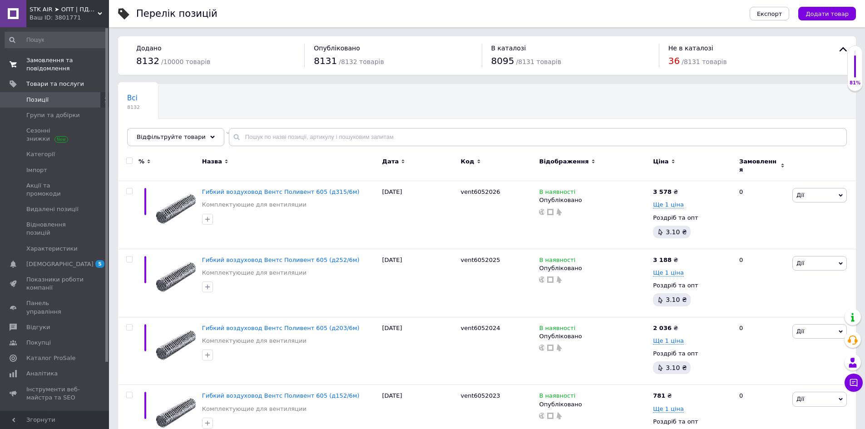
click at [43, 60] on span "Замовлення та повідомлення" at bounding box center [55, 64] width 58 height 16
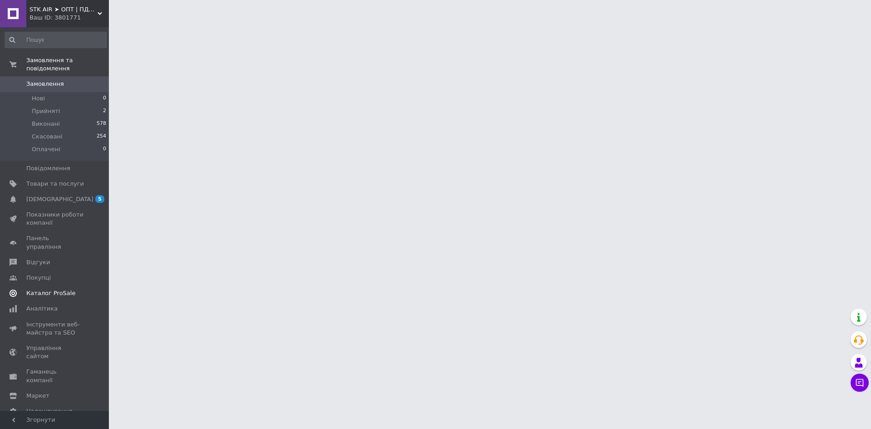
click at [52, 289] on span "Каталог ProSale" at bounding box center [50, 293] width 49 height 8
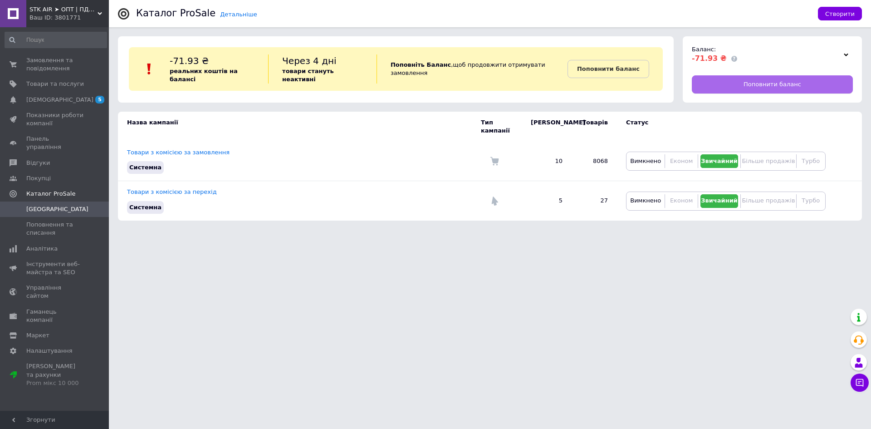
click at [764, 82] on span "Поповнити баланс" at bounding box center [773, 84] width 58 height 8
click at [717, 87] on link "Поповнити баланс" at bounding box center [772, 84] width 161 height 18
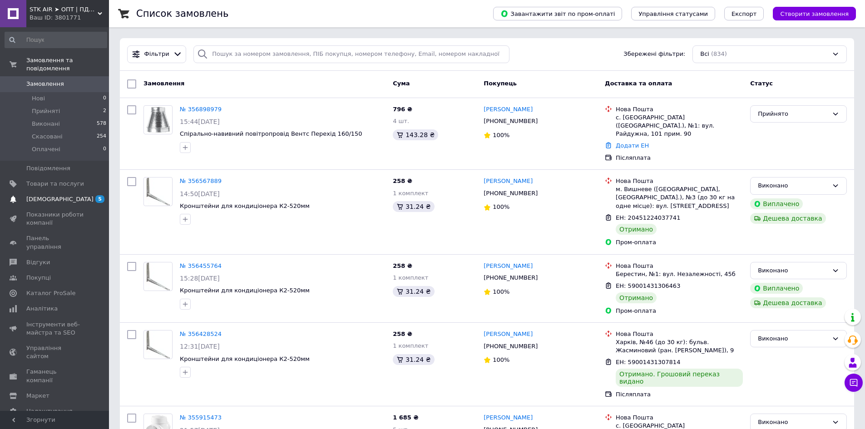
click at [52, 195] on span "[DEMOGRAPHIC_DATA]" at bounding box center [59, 199] width 67 height 8
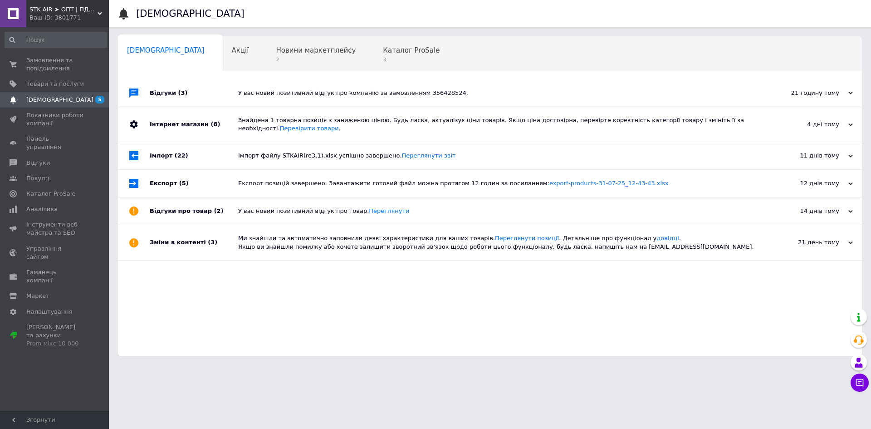
click at [102, 98] on span "5" at bounding box center [99, 100] width 9 height 8
click at [364, 94] on div "У вас новий позитивний відгук про компанію за замовленням 356428524." at bounding box center [500, 93] width 524 height 8
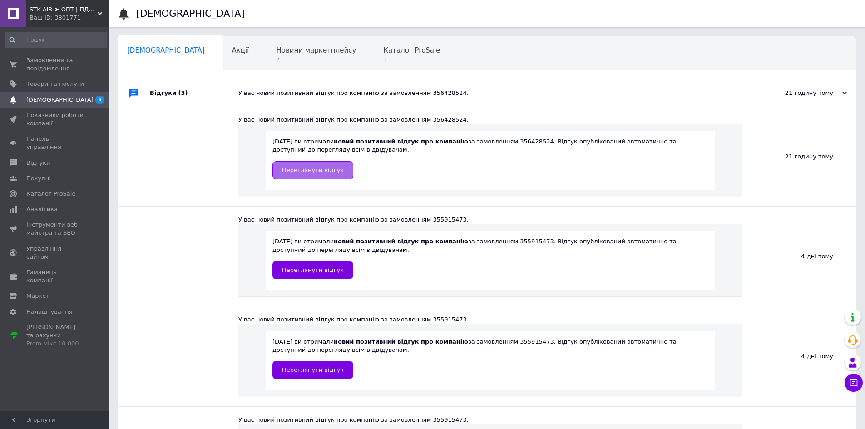
click at [327, 172] on span "Переглянути відгук" at bounding box center [313, 170] width 62 height 7
click at [39, 61] on span "Замовлення та повідомлення" at bounding box center [55, 64] width 58 height 16
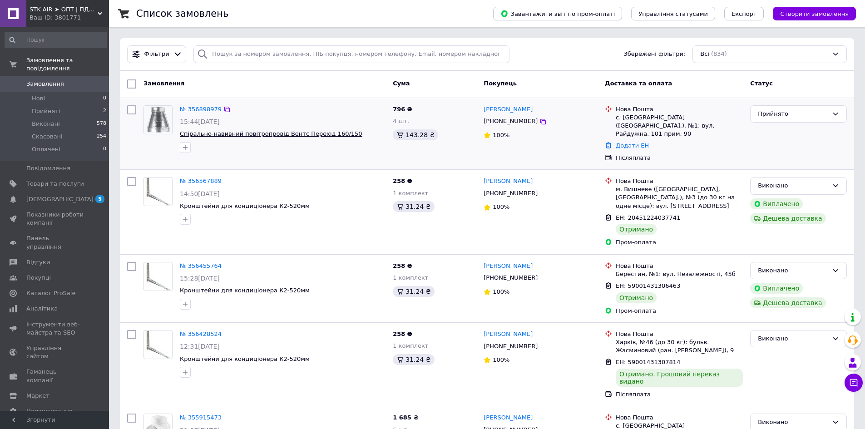
click at [265, 133] on span "Спірально-навивний повітропровід Вентс Перехід 160/150" at bounding box center [271, 133] width 182 height 7
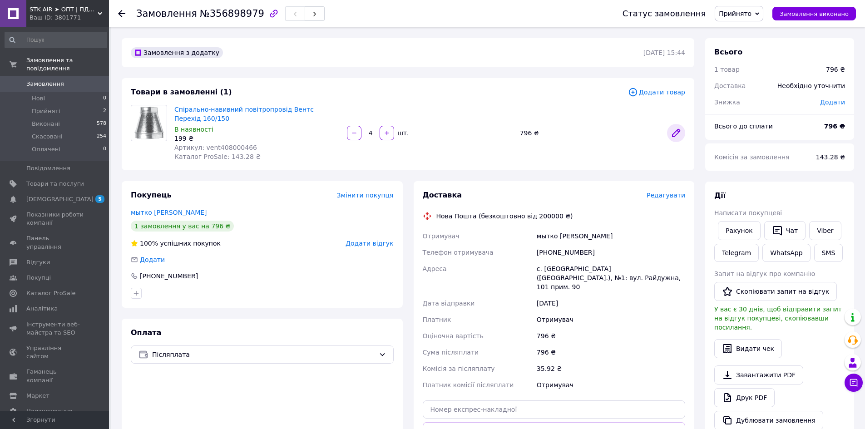
click at [675, 133] on icon at bounding box center [675, 132] width 7 height 7
